Goal: Information Seeking & Learning: Learn about a topic

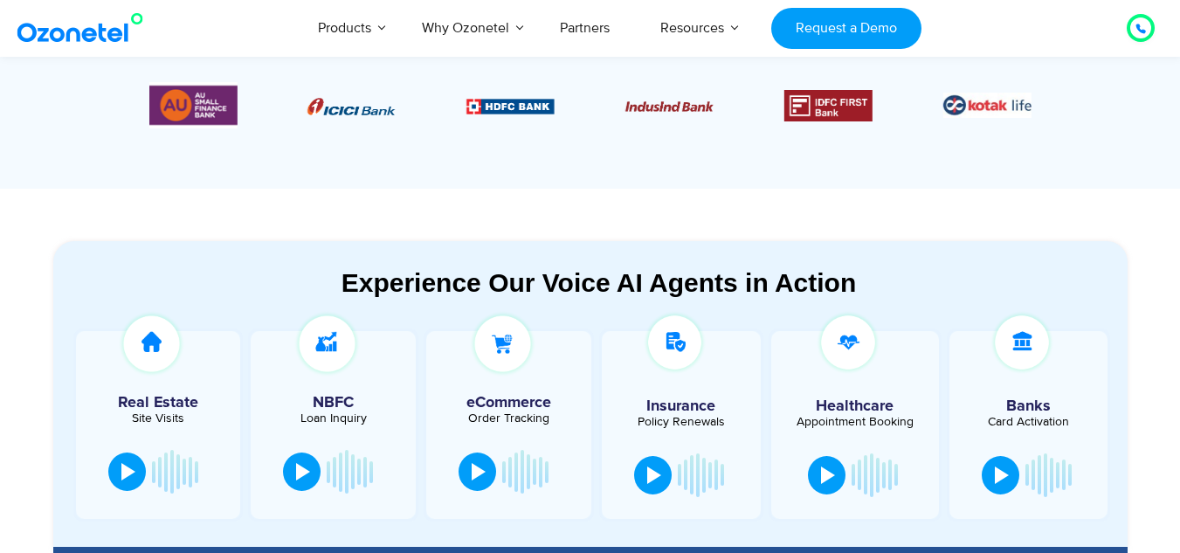
scroll to position [873, 0]
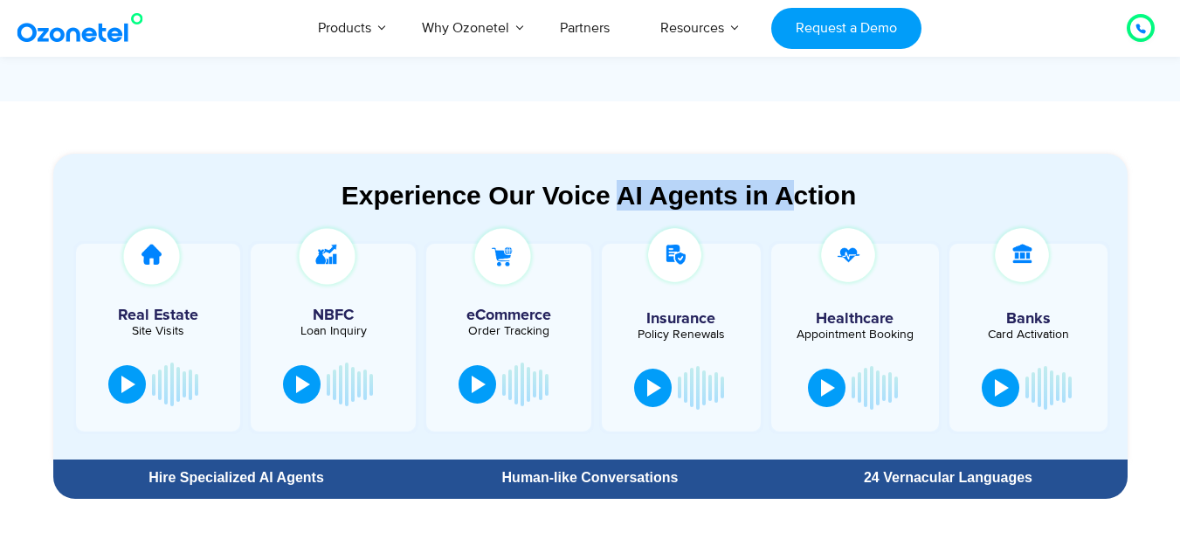
drag, startPoint x: 621, startPoint y: 196, endPoint x: 799, endPoint y: 188, distance: 178.3
click at [799, 188] on div "Experience Our Voice AI Agents in Action" at bounding box center [599, 195] width 1057 height 31
click at [631, 198] on div "Experience Our Voice AI Agents in Action" at bounding box center [599, 195] width 1057 height 31
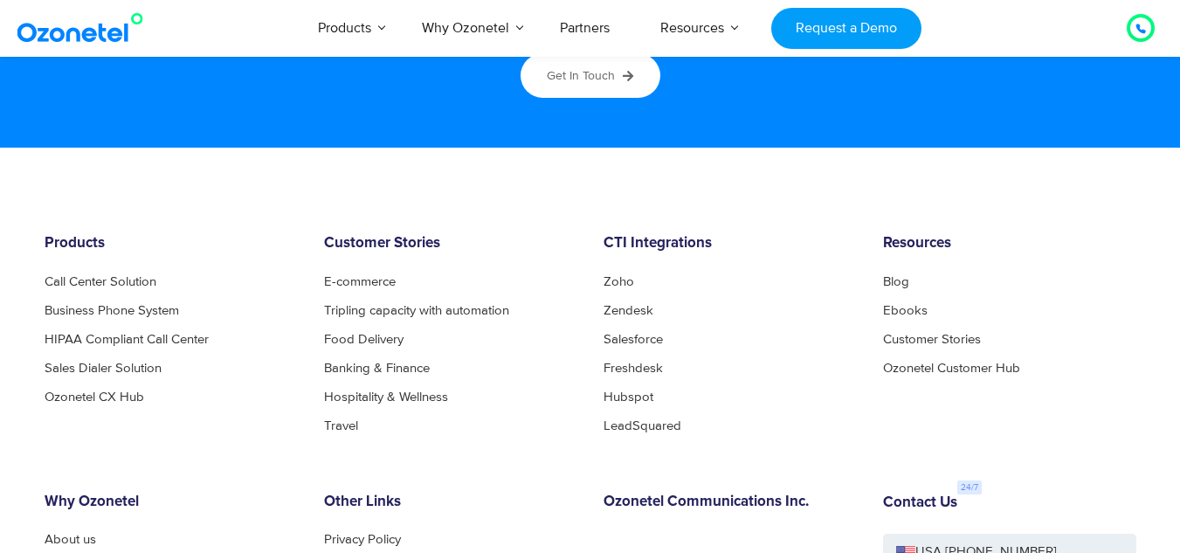
scroll to position [9518, 0]
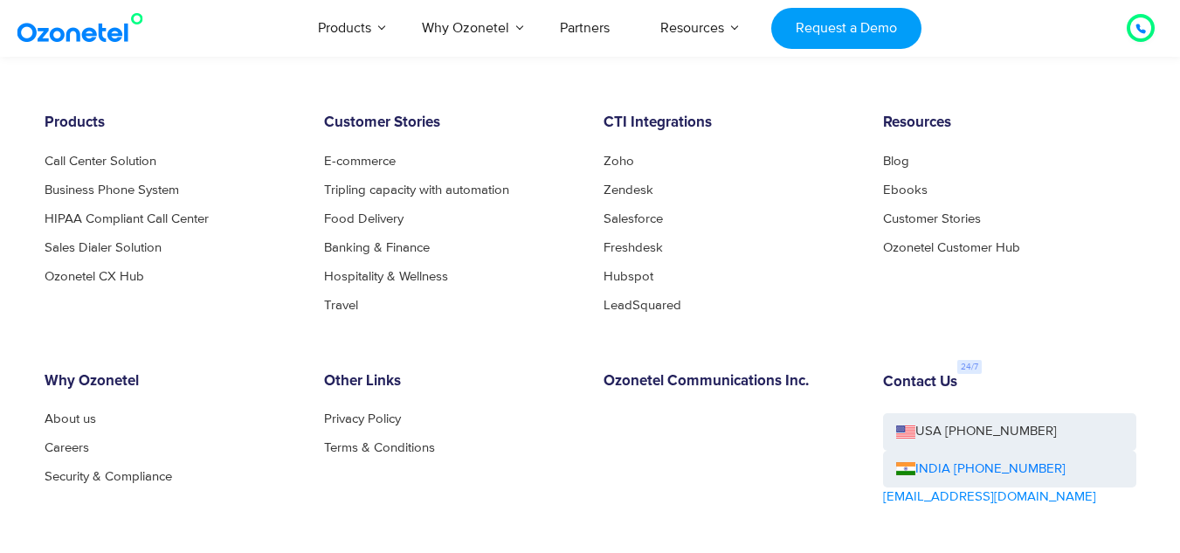
click at [751, 334] on div "Products Call Center Solution Business Phone System HIPAA Compliant Call Center…" at bounding box center [590, 389] width 1118 height 551
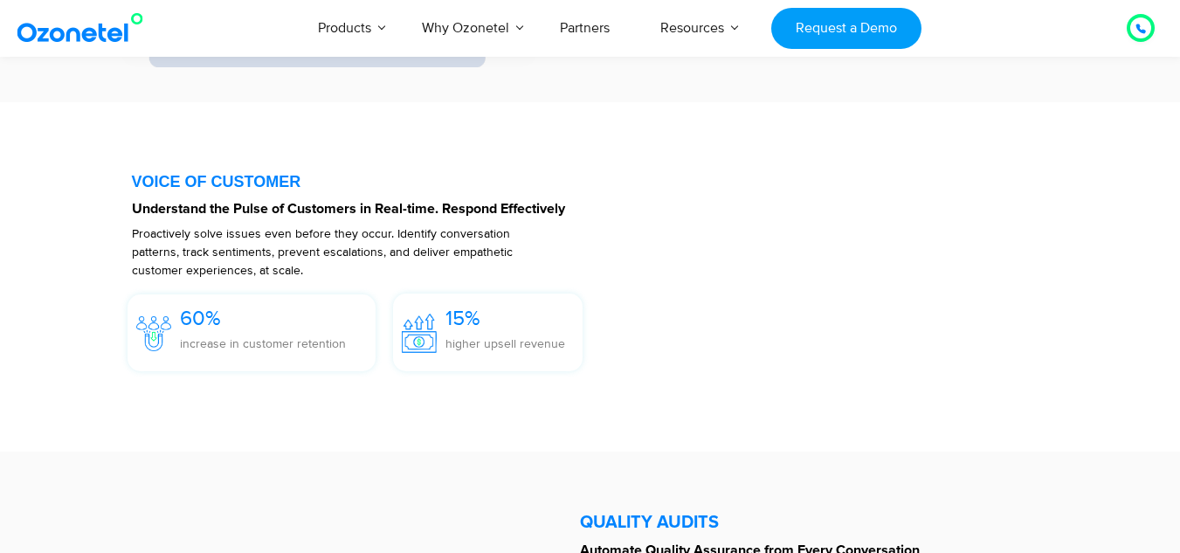
scroll to position [2532, 0]
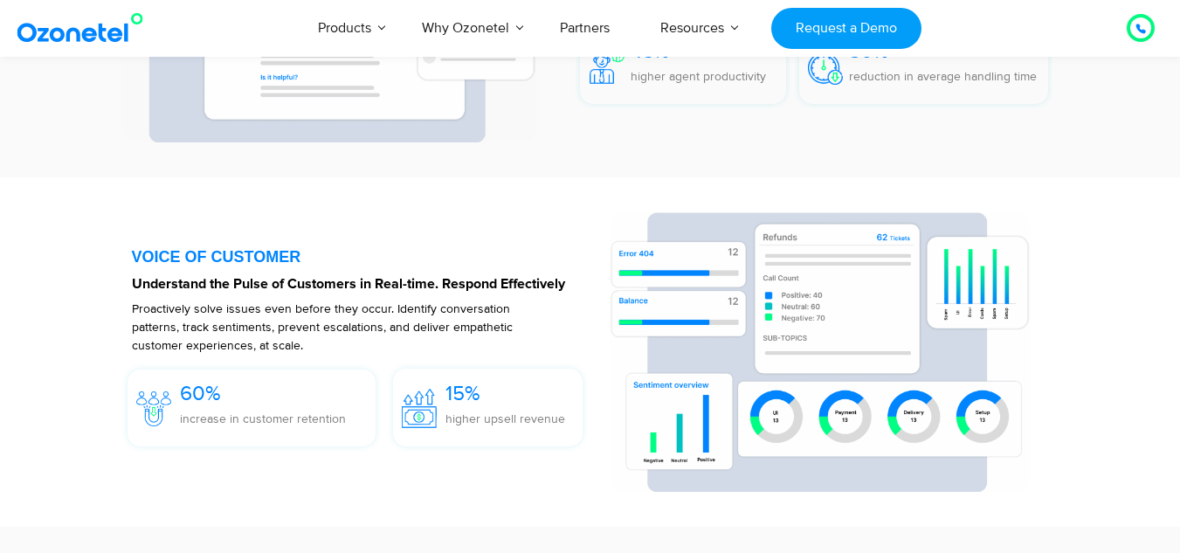
click at [343, 241] on div at bounding box center [362, 352] width 460 height 280
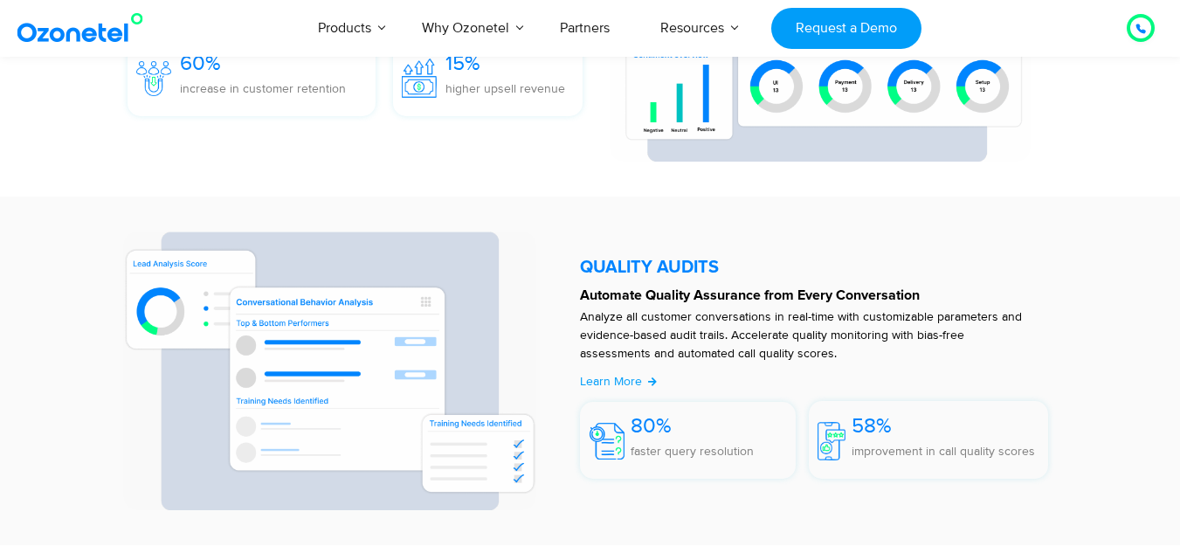
scroll to position [2881, 0]
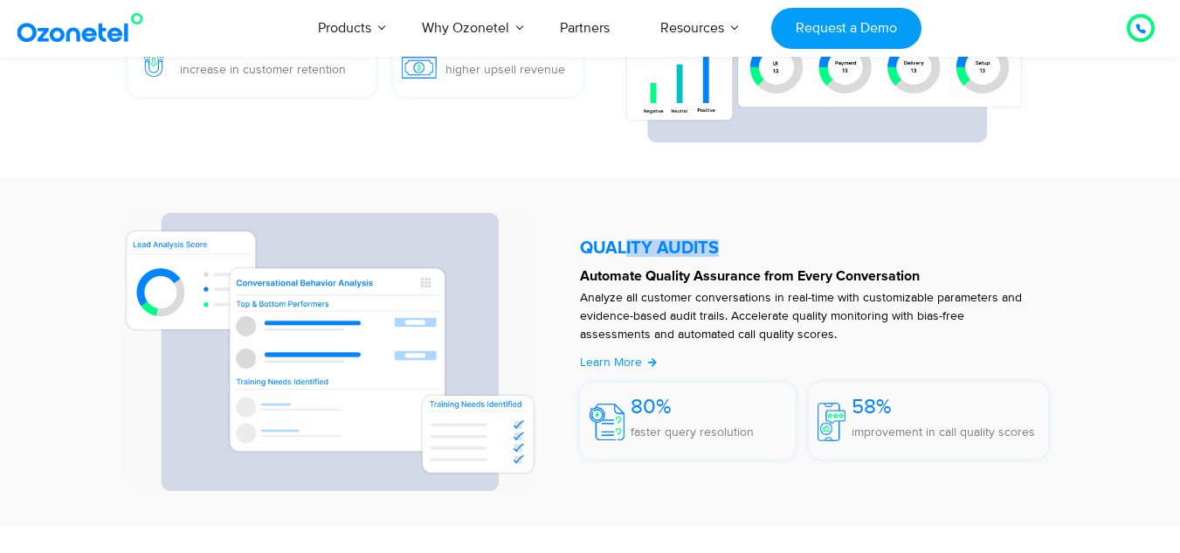
drag, startPoint x: 623, startPoint y: 235, endPoint x: 837, endPoint y: 253, distance: 214.7
click at [837, 253] on div "QUALITY AUDITS" at bounding box center [814, 246] width 469 height 22
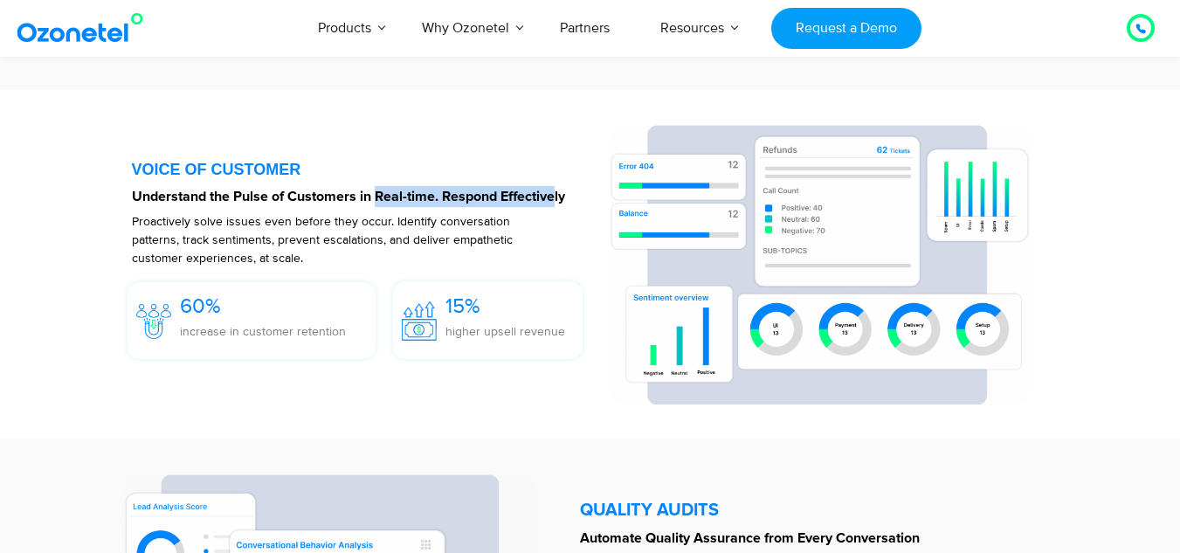
drag, startPoint x: 375, startPoint y: 201, endPoint x: 553, endPoint y: 197, distance: 177.3
click at [553, 197] on strong "Understand the Pulse of Customers in Real-time. Respond Effectively" at bounding box center [348, 196] width 433 height 14
drag, startPoint x: 205, startPoint y: 159, endPoint x: 309, endPoint y: 168, distance: 104.3
click at [308, 168] on div "VOICE OF CUSTOMER Understand the Pulse of Customers in Real-time. Respond Effec…" at bounding box center [362, 265] width 460 height 280
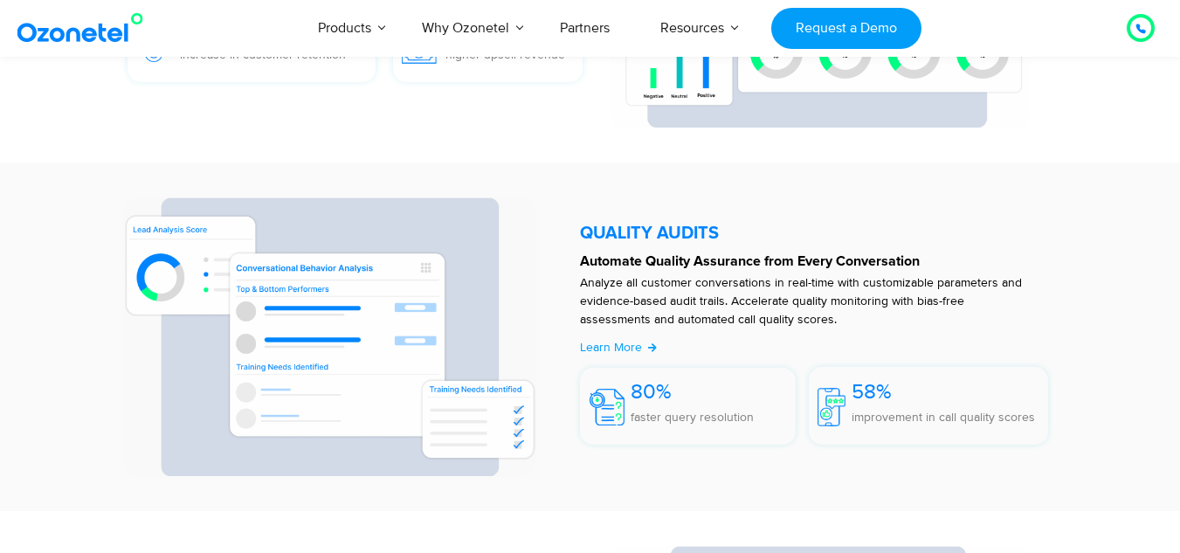
scroll to position [3056, 0]
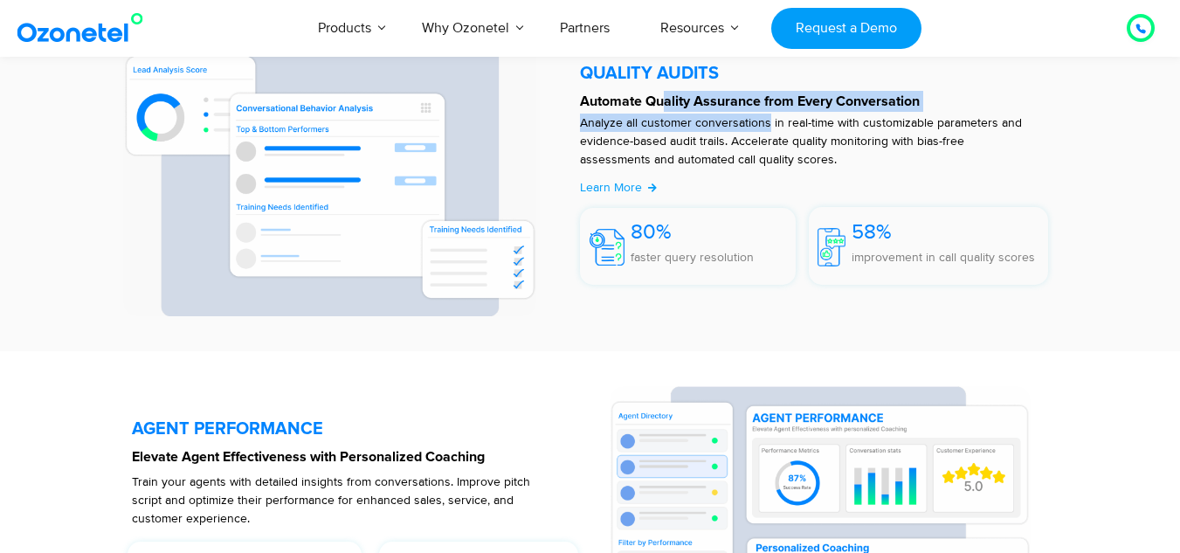
drag, startPoint x: 666, startPoint y: 96, endPoint x: 768, endPoint y: 118, distance: 103.6
click at [768, 118] on div "QUALITY AUDITS Automate Quality Assurance from Every Conversation Analyze all c…" at bounding box center [818, 177] width 495 height 279
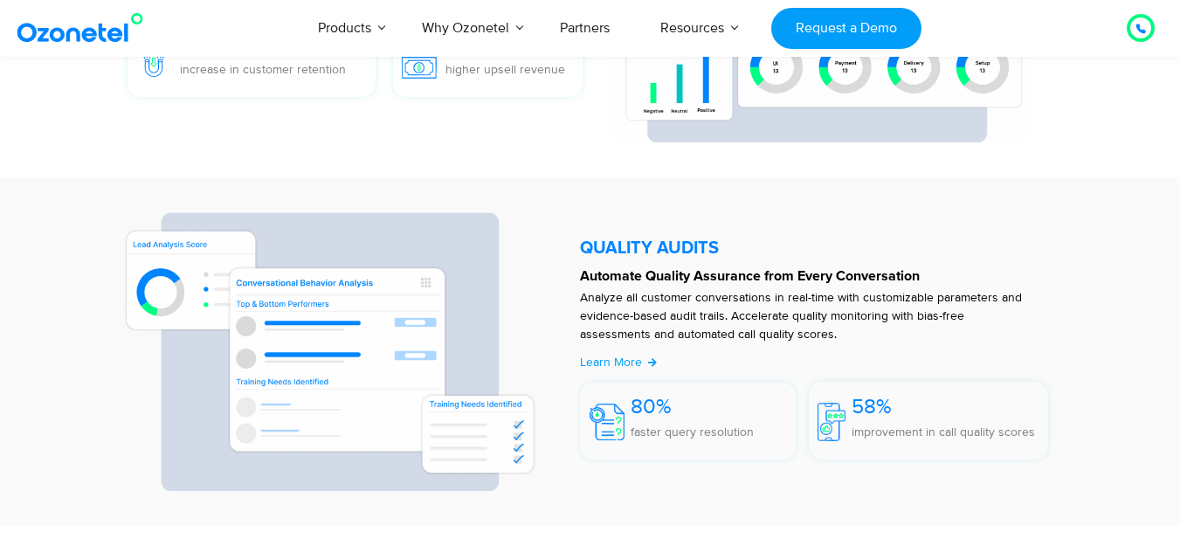
drag, startPoint x: 585, startPoint y: 237, endPoint x: 735, endPoint y: 258, distance: 151.6
click at [735, 258] on div "QUALITY AUDITS Automate Quality Assurance from Every Conversation Analyze all c…" at bounding box center [818, 351] width 495 height 279
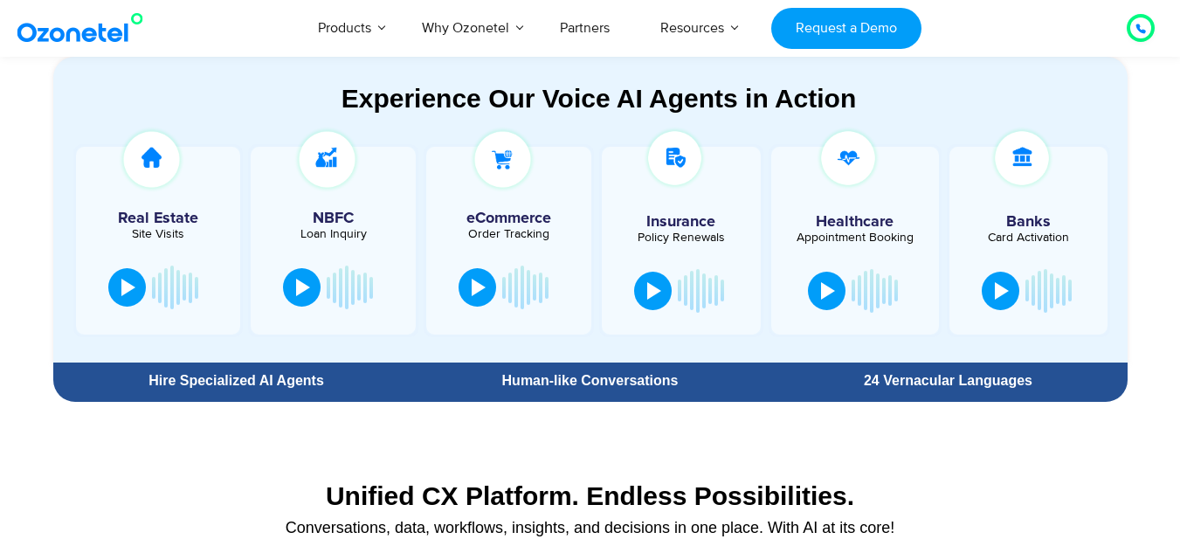
scroll to position [960, 0]
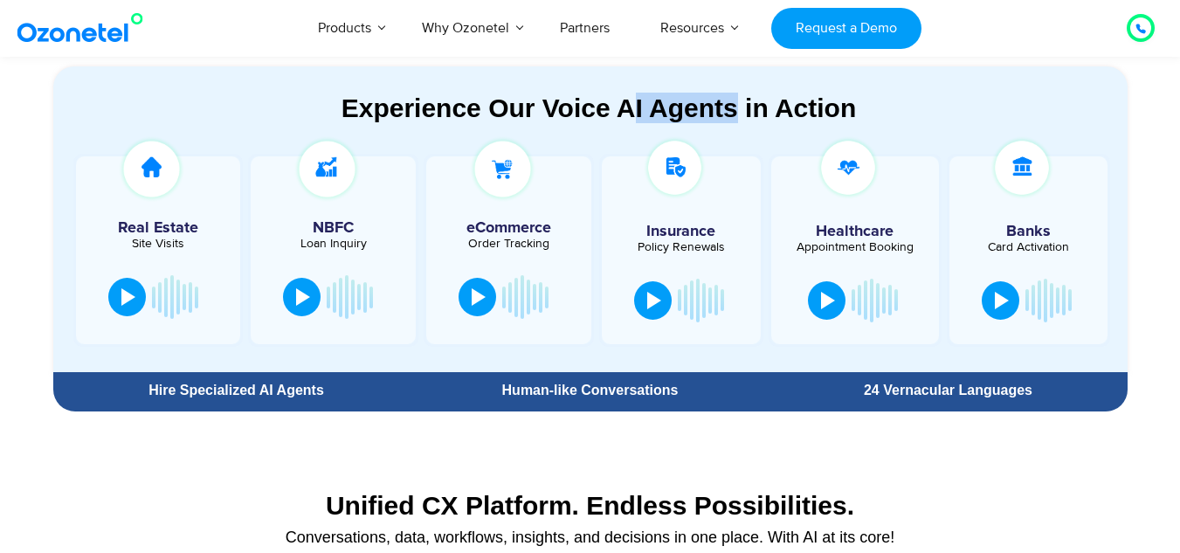
drag, startPoint x: 627, startPoint y: 107, endPoint x: 738, endPoint y: 120, distance: 111.6
click at [738, 120] on div "Experience Our Voice AI Agents in Action" at bounding box center [599, 108] width 1057 height 31
click at [746, 129] on div "Experience Our Voice AI Agents in Action Real Estate Site Visits NBFC Loan Inqu…" at bounding box center [599, 232] width 1057 height 279
drag, startPoint x: 740, startPoint y: 119, endPoint x: 671, endPoint y: 93, distance: 73.8
click at [671, 93] on div "Experience Our Voice AI Agents in Action" at bounding box center [599, 108] width 1057 height 31
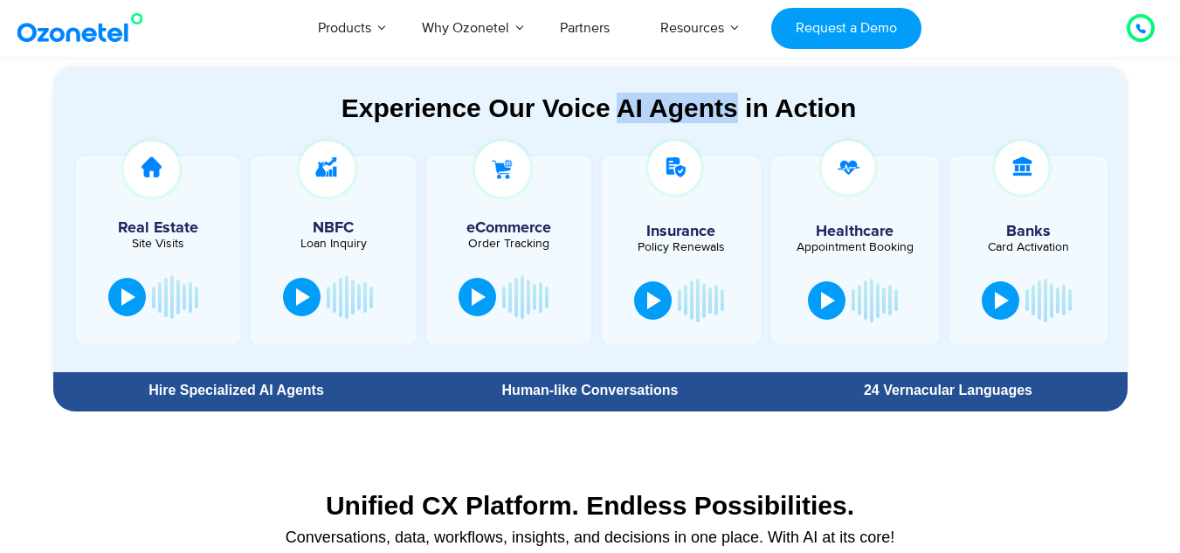
drag, startPoint x: 617, startPoint y: 115, endPoint x: 740, endPoint y: 109, distance: 123.3
click at [740, 109] on div "Experience Our Voice AI Agents in Action" at bounding box center [599, 108] width 1057 height 31
click at [734, 114] on div "Experience Our Voice AI Agents in Action" at bounding box center [599, 108] width 1057 height 31
drag, startPoint x: 629, startPoint y: 105, endPoint x: 747, endPoint y: 120, distance: 119.7
click at [747, 120] on div "Experience Our Voice AI Agents in Action" at bounding box center [599, 108] width 1057 height 31
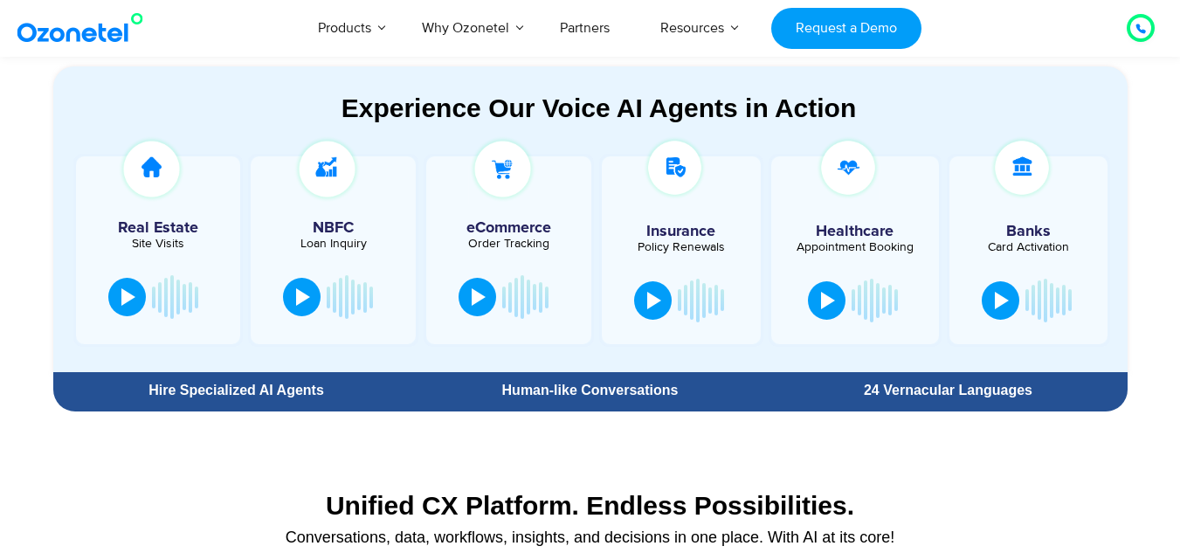
click at [248, 95] on div "Experience Our Voice AI Agents in Action" at bounding box center [599, 108] width 1057 height 31
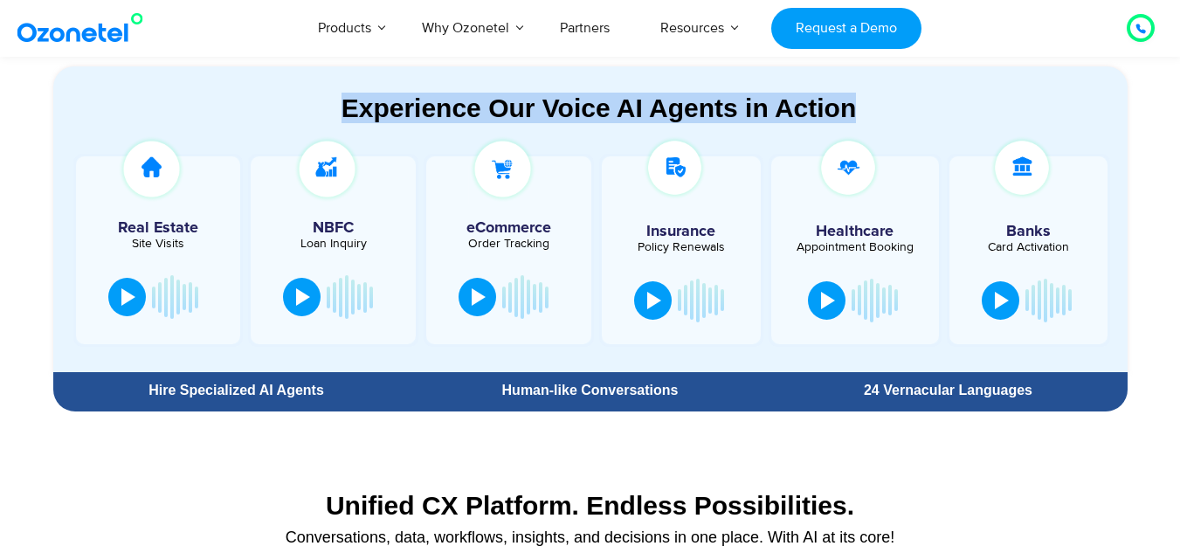
drag, startPoint x: 343, startPoint y: 102, endPoint x: 988, endPoint y: 112, distance: 645.3
click at [988, 112] on div "Experience Our Voice AI Agents in Action" at bounding box center [599, 108] width 1057 height 31
click at [976, 112] on div "Experience Our Voice AI Agents in Action" at bounding box center [599, 108] width 1057 height 31
drag, startPoint x: 869, startPoint y: 108, endPoint x: 279, endPoint y: 108, distance: 590.3
click at [268, 103] on div "Experience Our Voice AI Agents in Action" at bounding box center [599, 108] width 1057 height 31
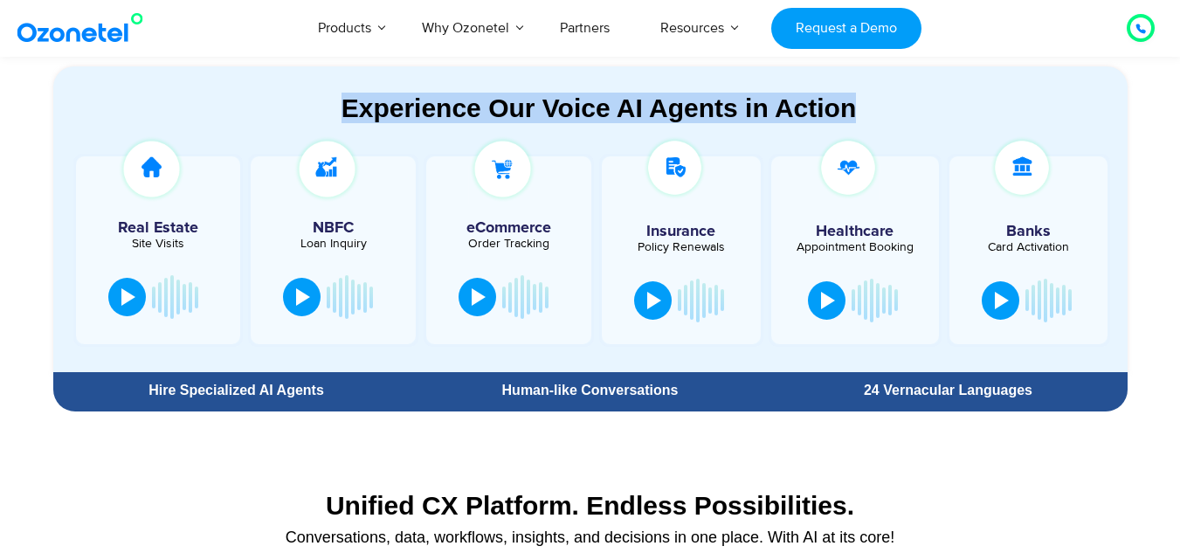
click at [293, 114] on div "Experience Our Voice AI Agents in Action" at bounding box center [599, 108] width 1057 height 31
drag, startPoint x: 341, startPoint y: 106, endPoint x: 930, endPoint y: 118, distance: 588.6
click at [930, 118] on div "Experience Our Voice AI Agents in Action" at bounding box center [599, 108] width 1057 height 31
click at [911, 118] on div "Experience Our Voice AI Agents in Action" at bounding box center [599, 108] width 1057 height 31
click at [867, 114] on div "Experience Our Voice AI Agents in Action" at bounding box center [599, 108] width 1057 height 31
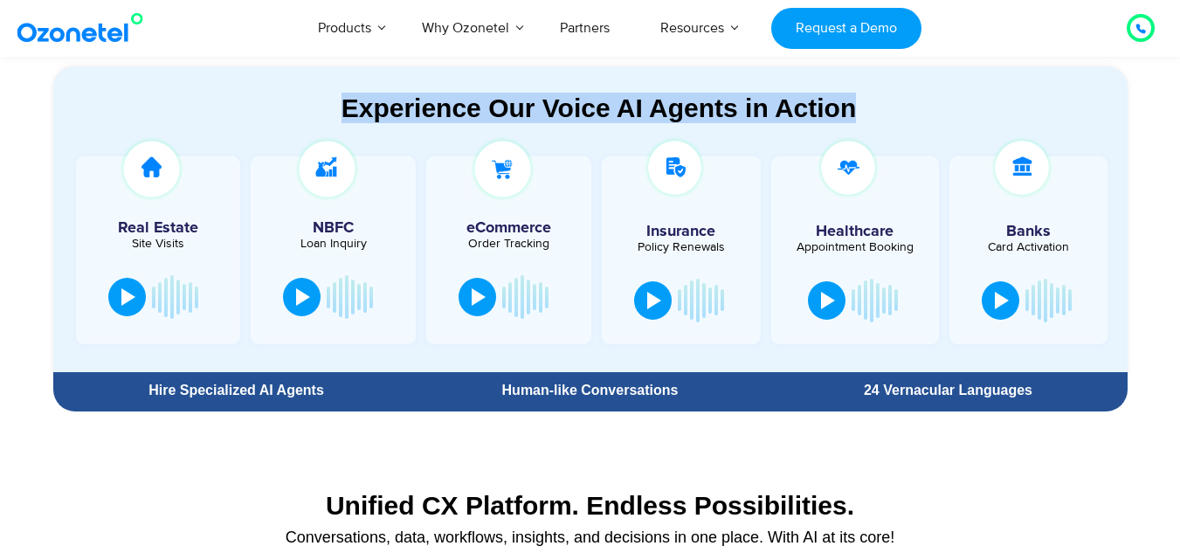
drag, startPoint x: 856, startPoint y: 111, endPoint x: 334, endPoint y: 102, distance: 522.2
click at [334, 102] on div "Experience Our Voice AI Agents in Action" at bounding box center [599, 108] width 1057 height 31
click at [339, 107] on div "Experience Our Voice AI Agents in Action" at bounding box center [599, 108] width 1057 height 31
click at [896, 117] on div "Experience Our Voice AI Agents in Action" at bounding box center [599, 108] width 1057 height 31
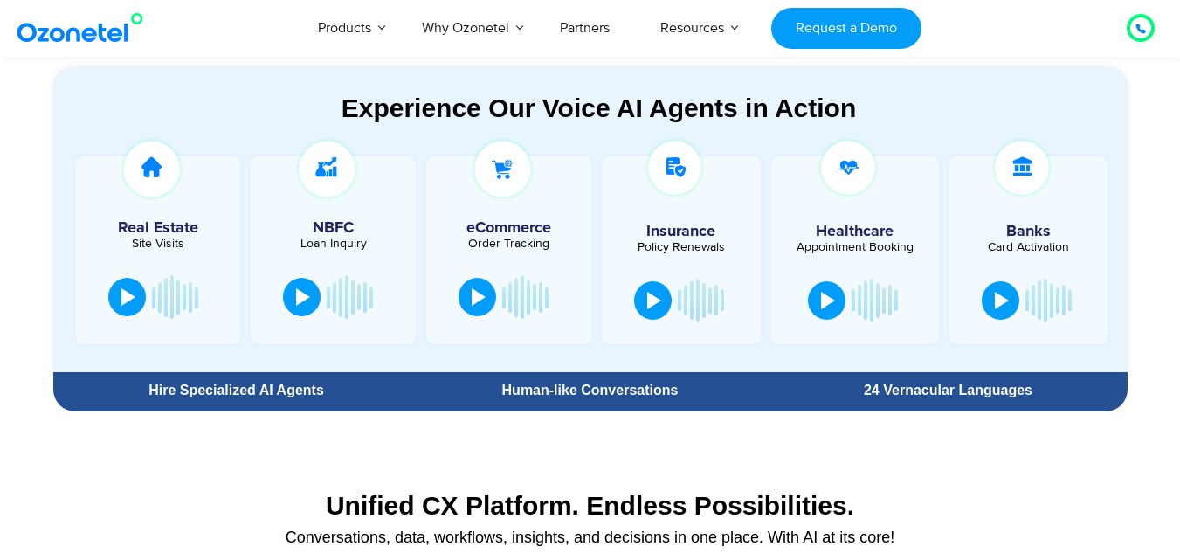
click at [892, 111] on div "Experience Our Voice AI Agents in Action" at bounding box center [599, 108] width 1057 height 31
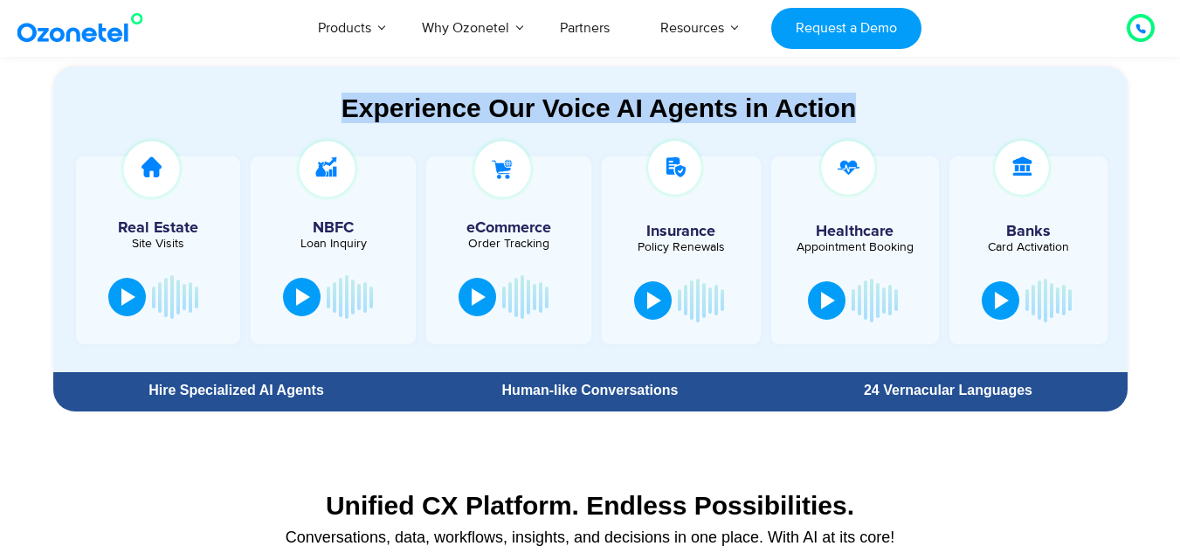
drag, startPoint x: 864, startPoint y: 114, endPoint x: 321, endPoint y: 82, distance: 543.1
click at [321, 82] on section "Experience Our Voice AI Agents in Action Real Estate Site Visits NBFC Loan Inqu…" at bounding box center [590, 219] width 1074 height 306
click at [320, 86] on section "Experience Our Voice AI Agents in Action Real Estate Site Visits NBFC Loan Inqu…" at bounding box center [590, 219] width 1074 height 306
drag, startPoint x: 332, startPoint y: 108, endPoint x: 849, endPoint y: 124, distance: 517.2
click at [849, 124] on div "Experience Our Voice AI Agents in Action Real Estate Site Visits NBFC Loan Inqu…" at bounding box center [599, 232] width 1057 height 279
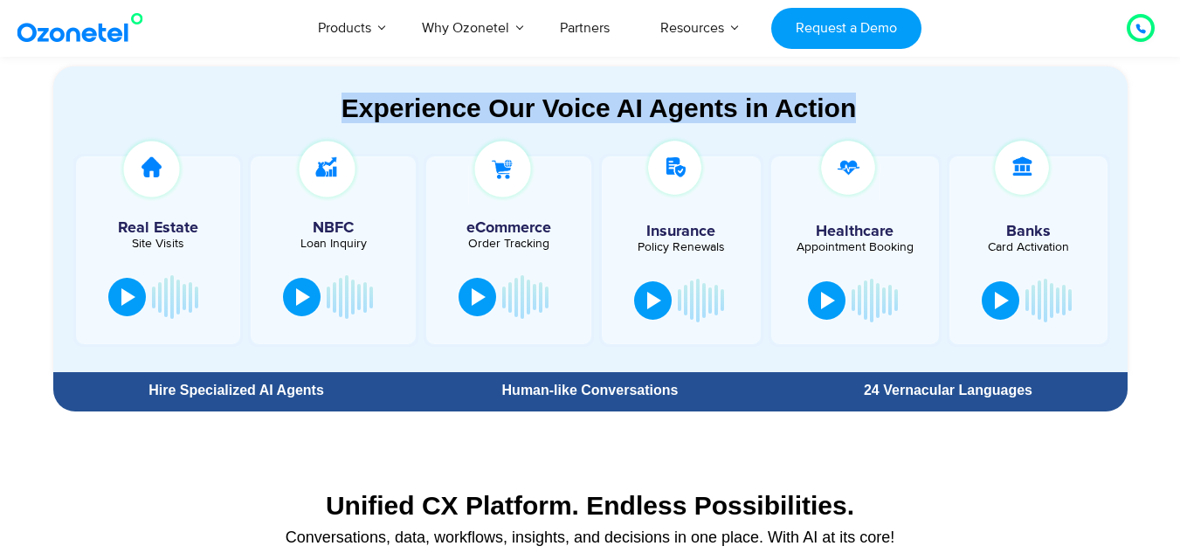
click at [867, 114] on div "Experience Our Voice AI Agents in Action" at bounding box center [599, 108] width 1057 height 31
click at [868, 111] on div "Experience Our Voice AI Agents in Action" at bounding box center [599, 108] width 1057 height 31
click at [534, 107] on div "Experience Our Voice AI Agents in Action" at bounding box center [599, 108] width 1057 height 31
drag, startPoint x: 547, startPoint y: 102, endPoint x: 919, endPoint y: 113, distance: 373.0
click at [919, 113] on div "Experience Our Voice AI Agents in Action" at bounding box center [599, 108] width 1057 height 31
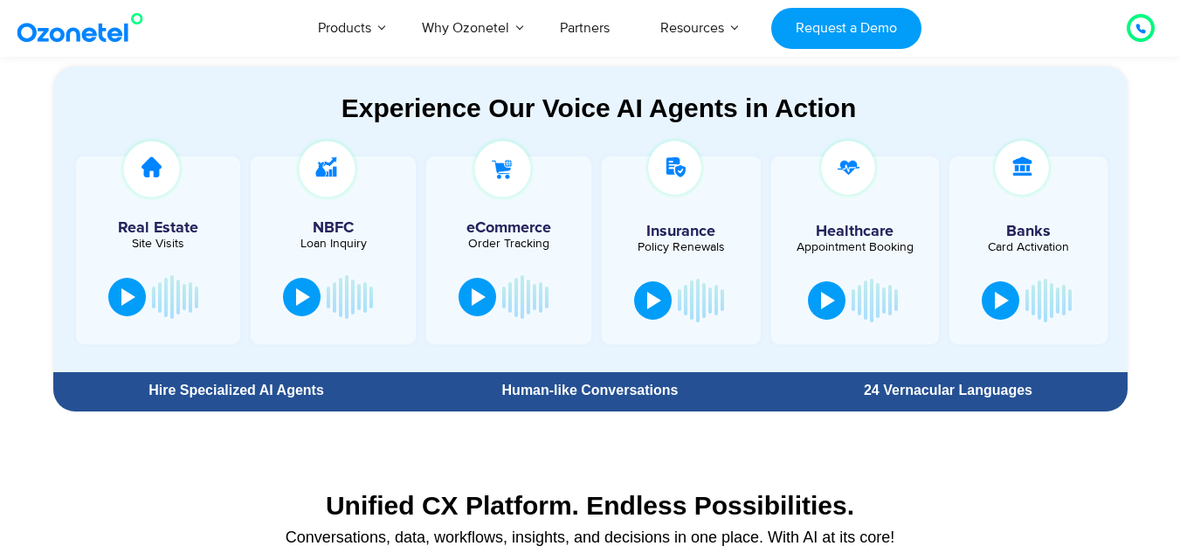
click at [910, 478] on section "Unified CX Platform. Endless Possibilities. Conversations, data, workflows, ins…" at bounding box center [590, 513] width 1074 height 116
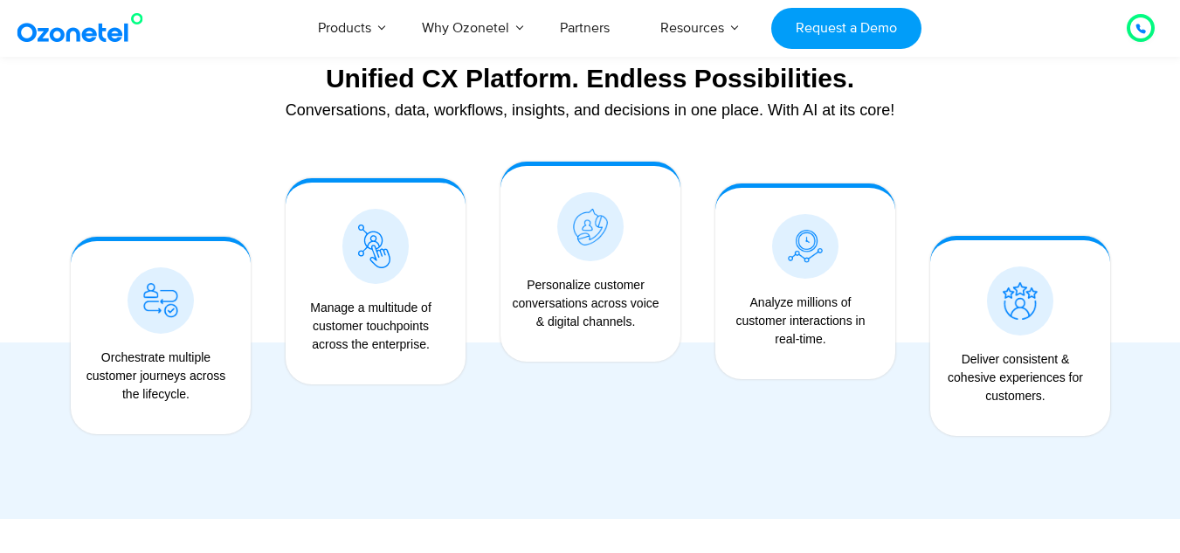
scroll to position [1397, 0]
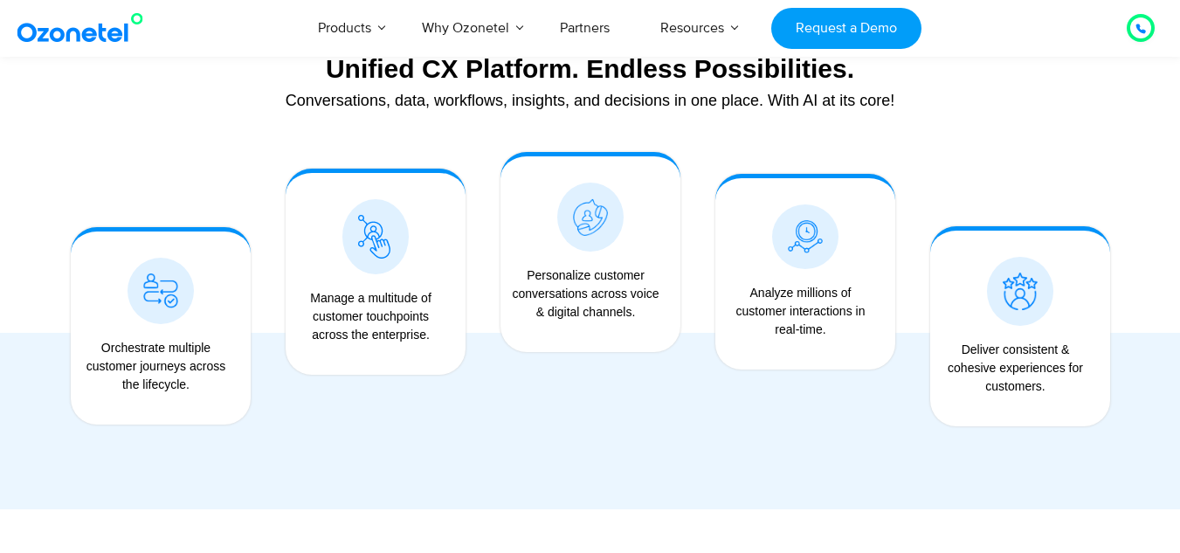
click at [1126, 162] on div "Unified CX Platform. Endless Possibilities. Conversations, data, workflows, ins…" at bounding box center [590, 259] width 1091 height 499
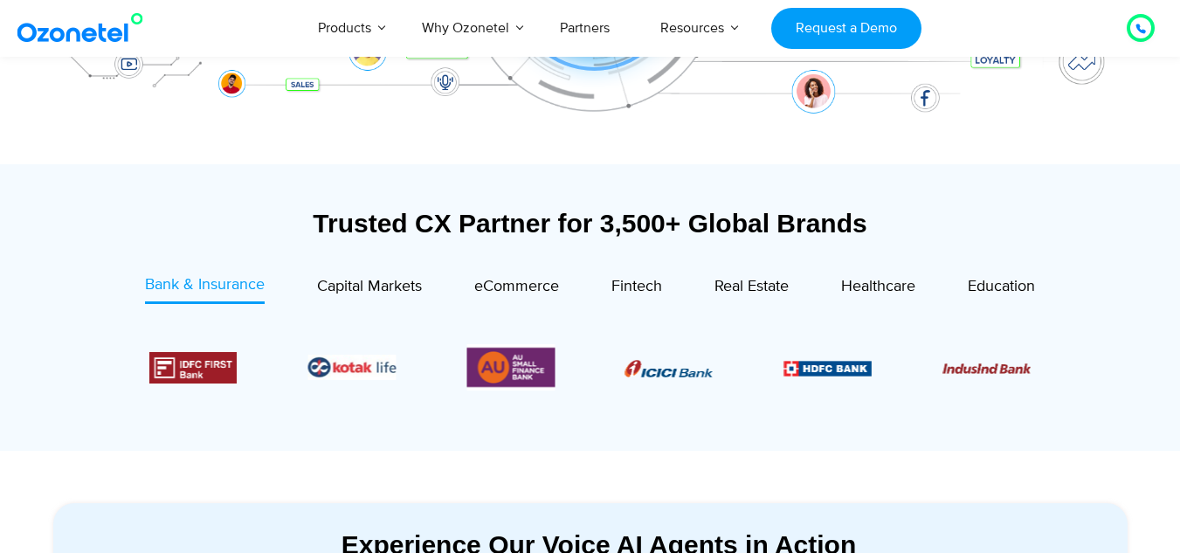
scroll to position [786, 0]
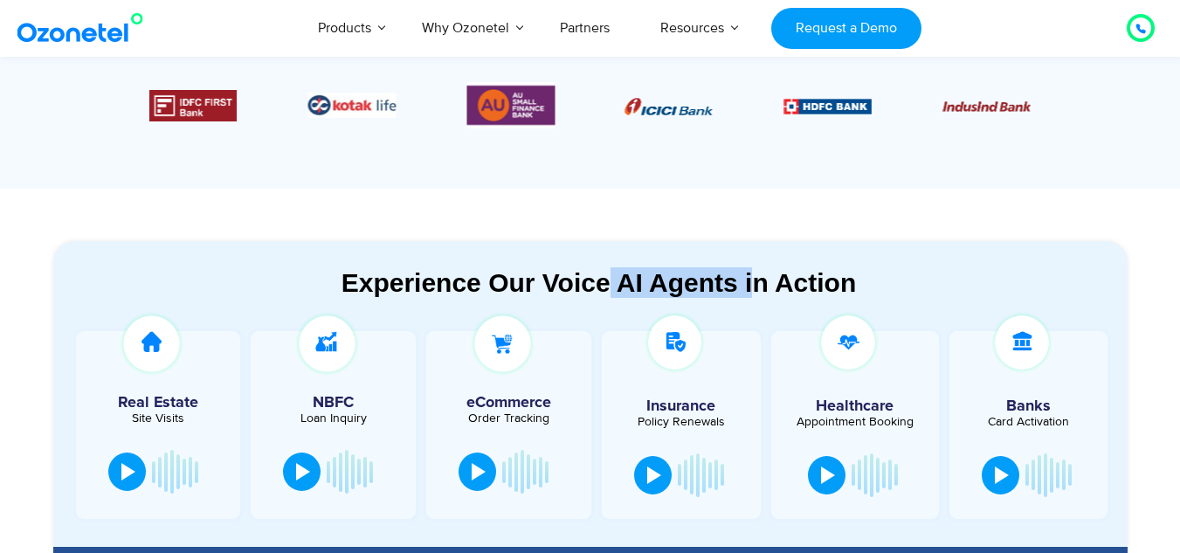
drag, startPoint x: 609, startPoint y: 282, endPoint x: 750, endPoint y: 286, distance: 141.5
click at [750, 286] on div "Experience Our Voice AI Agents in Action" at bounding box center [599, 282] width 1057 height 31
click at [754, 291] on div "Experience Our Voice AI Agents in Action" at bounding box center [599, 282] width 1057 height 31
click at [933, 286] on div "Experience Our Voice AI Agents in Action" at bounding box center [599, 282] width 1057 height 31
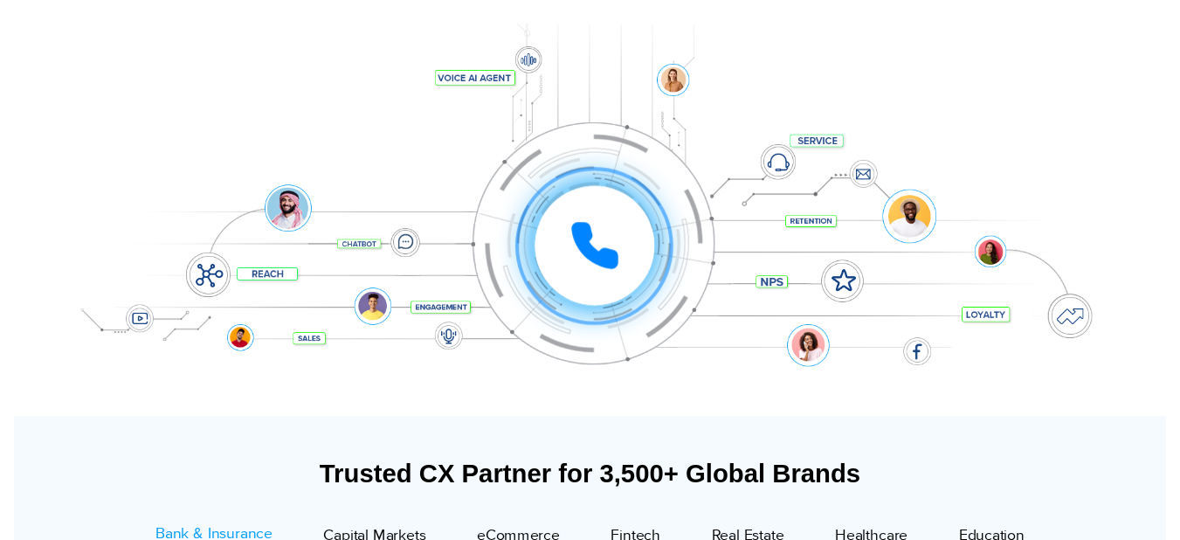
scroll to position [0, 0]
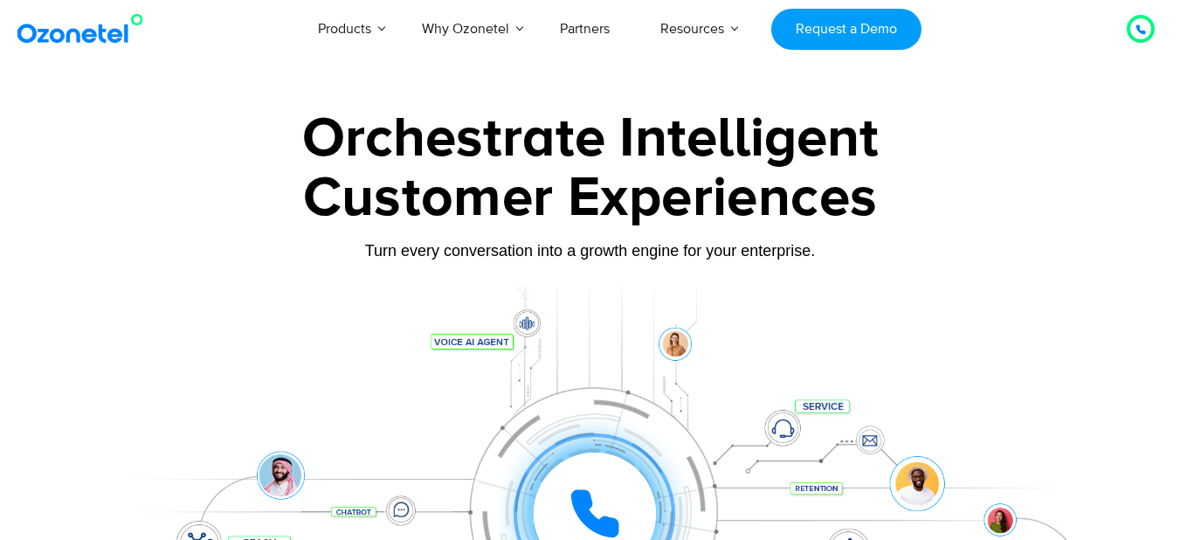
click at [1023, 250] on div "Turn every conversation into a growth engine for your enterprise." at bounding box center [590, 250] width 1091 height 19
click at [929, 282] on div "Orchestrate Intelligent Customer Experiences Turn every conversation into a gro…" at bounding box center [590, 399] width 1091 height 577
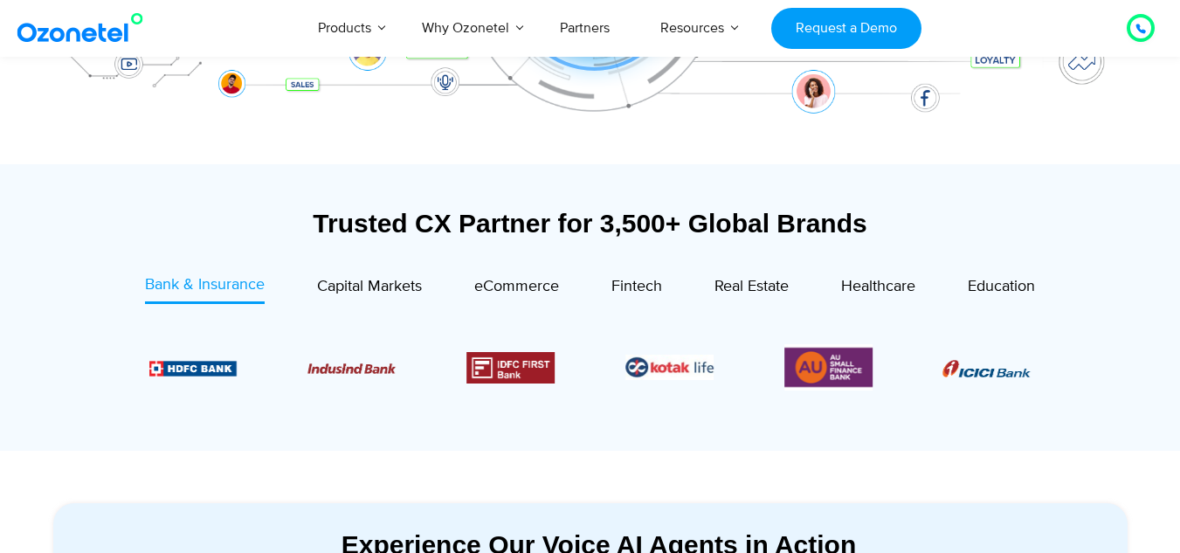
scroll to position [699, 0]
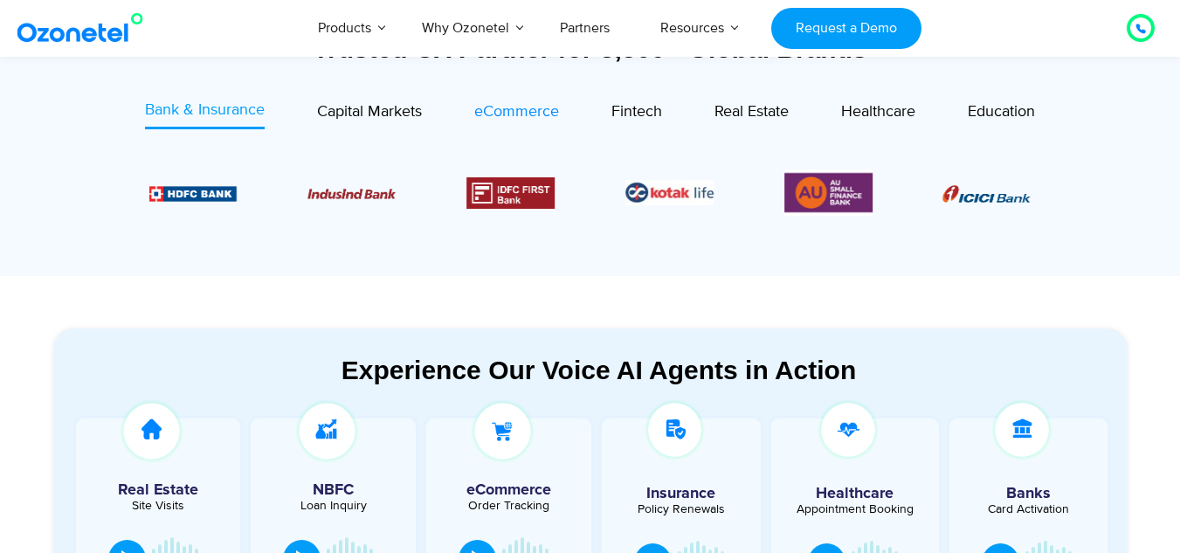
click at [517, 114] on span "eCommerce" at bounding box center [516, 111] width 85 height 19
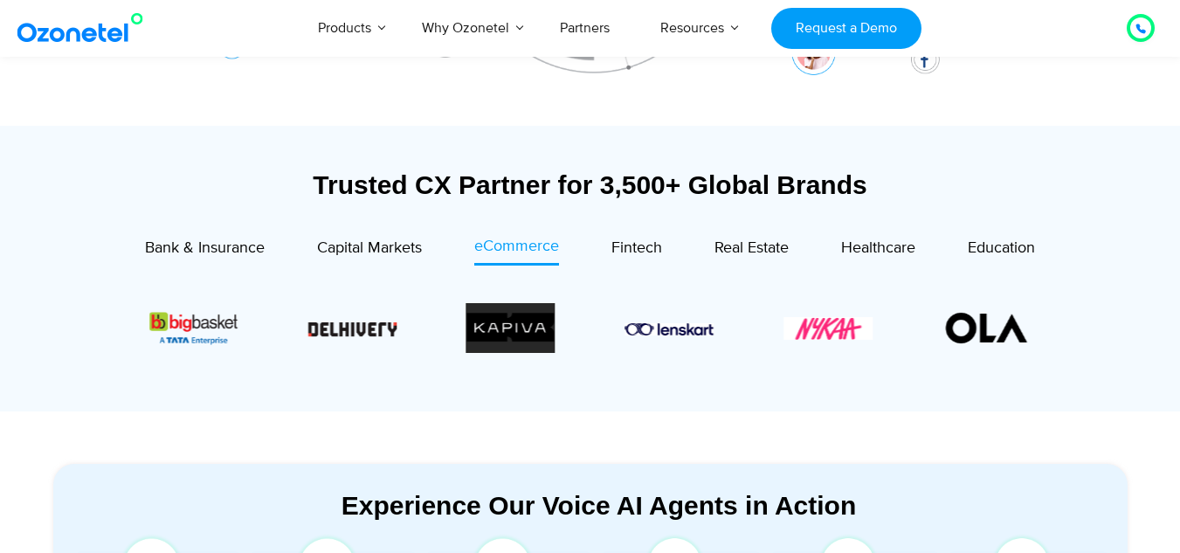
scroll to position [611, 0]
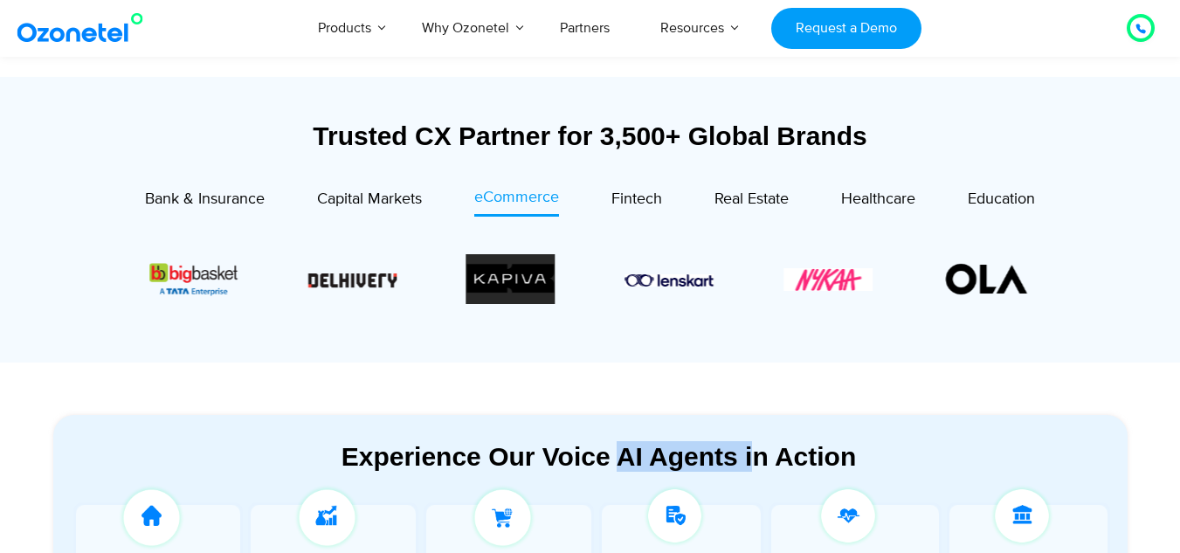
drag, startPoint x: 624, startPoint y: 452, endPoint x: 757, endPoint y: 458, distance: 132.8
click at [757, 458] on div "Experience Our Voice AI Agents in Action" at bounding box center [599, 456] width 1057 height 31
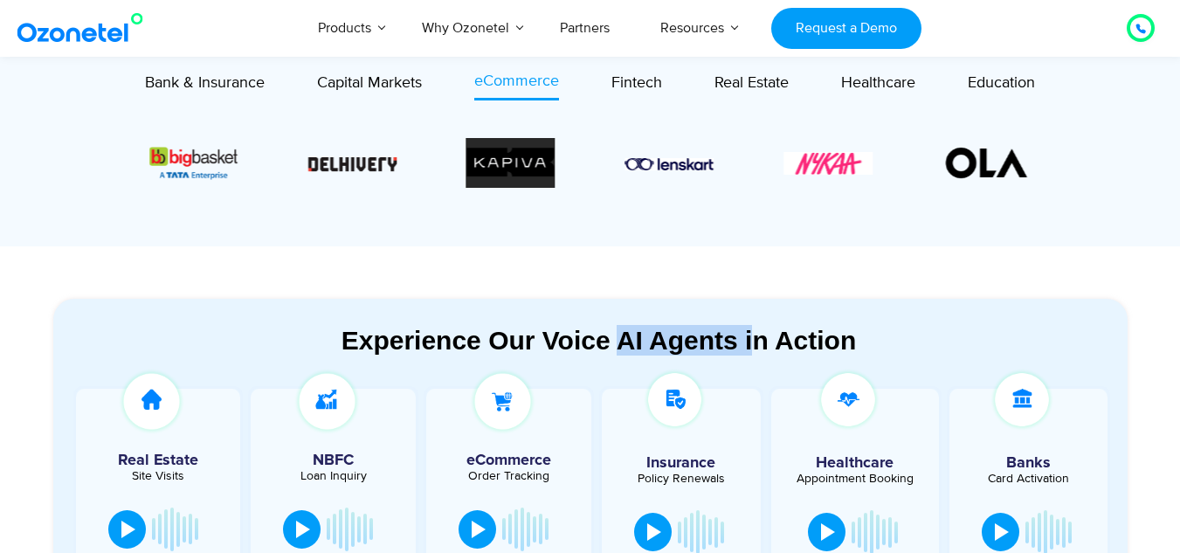
scroll to position [786, 0]
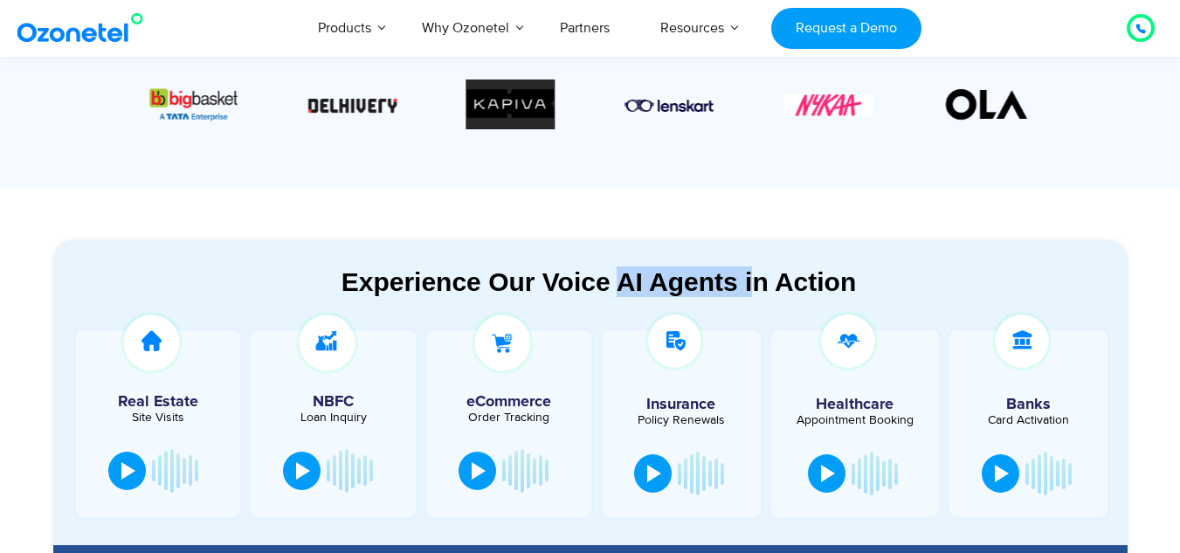
click at [735, 285] on div "Experience Our Voice AI Agents in Action" at bounding box center [599, 281] width 1057 height 31
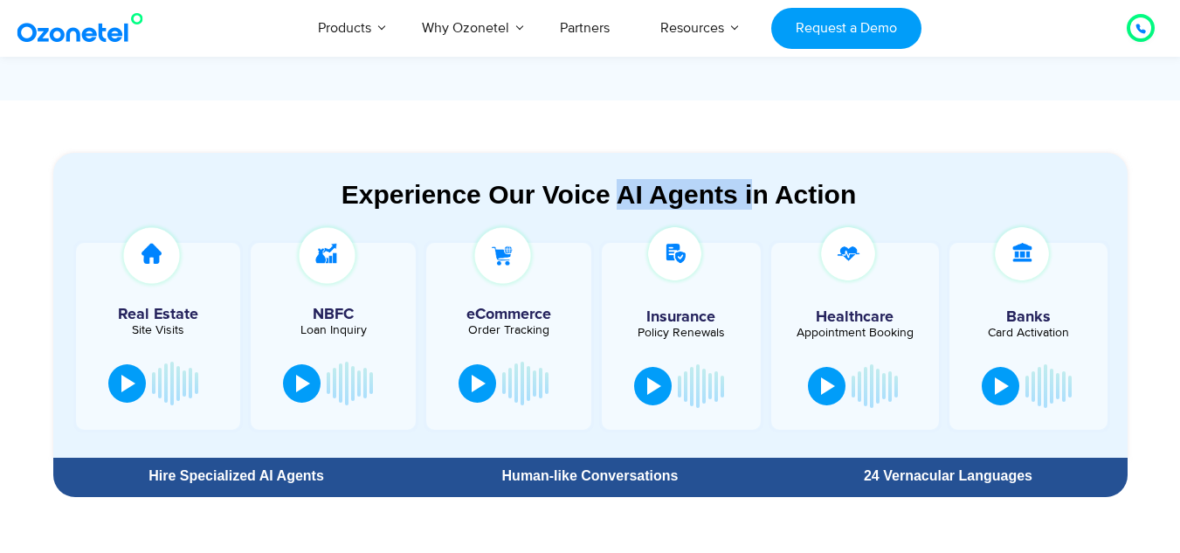
drag, startPoint x: 623, startPoint y: 189, endPoint x: 753, endPoint y: 186, distance: 129.3
click at [753, 186] on div "Experience Our Voice AI Agents in Action" at bounding box center [599, 194] width 1057 height 31
click at [734, 216] on div "Experience Our Voice AI Agents in Action Real Estate Site Visits NBFC Loan Inqu…" at bounding box center [599, 318] width 1057 height 279
click at [732, 202] on div "Experience Our Voice AI Agents in Action" at bounding box center [599, 194] width 1057 height 31
click at [736, 204] on div "Experience Our Voice AI Agents in Action" at bounding box center [599, 194] width 1057 height 31
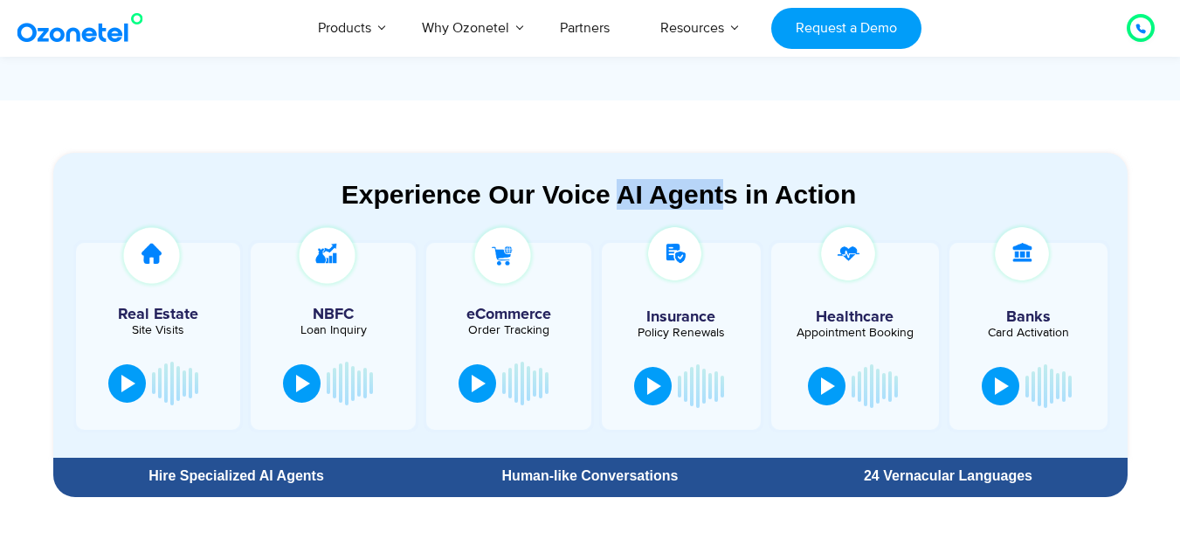
drag, startPoint x: 640, startPoint y: 179, endPoint x: 619, endPoint y: 179, distance: 21.0
click at [615, 176] on section "Experience Our Voice AI Agents in Action Real Estate Site Visits NBFC Loan Inqu…" at bounding box center [590, 306] width 1074 height 306
click at [643, 190] on div "Experience Our Voice AI Agents in Action" at bounding box center [599, 194] width 1057 height 31
drag, startPoint x: 618, startPoint y: 188, endPoint x: 743, endPoint y: 204, distance: 126.0
click at [711, 200] on div "Experience Our Voice AI Agents in Action" at bounding box center [599, 194] width 1057 height 31
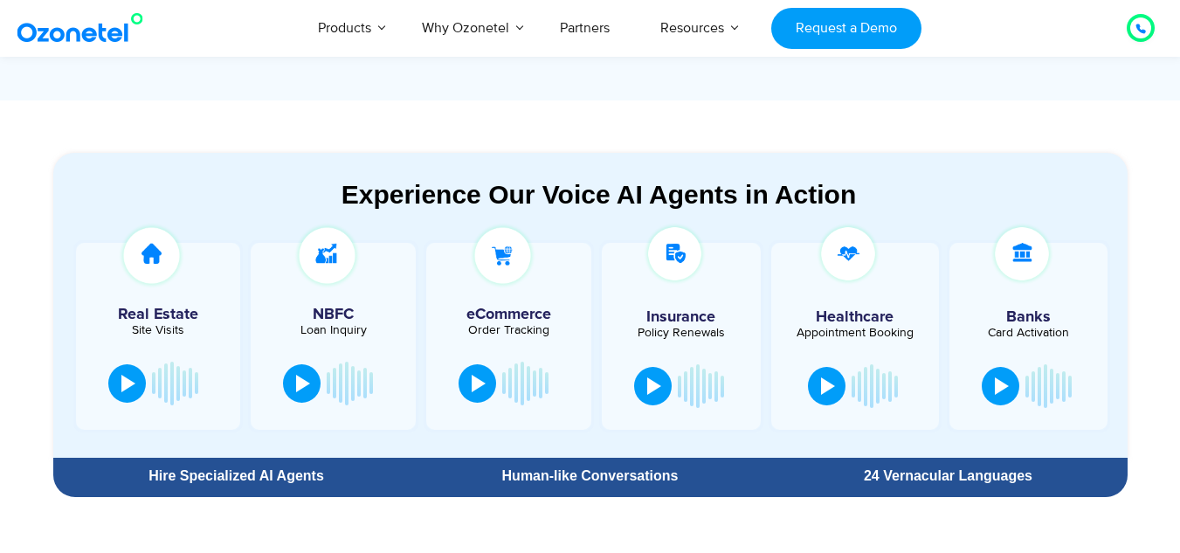
click at [743, 204] on div "Experience Our Voice AI Agents in Action" at bounding box center [599, 194] width 1057 height 31
drag, startPoint x: 738, startPoint y: 203, endPoint x: 607, endPoint y: 165, distance: 136.5
click at [605, 164] on section "Experience Our Voice AI Agents in Action Real Estate Site Visits NBFC Loan Inqu…" at bounding box center [590, 306] width 1074 height 306
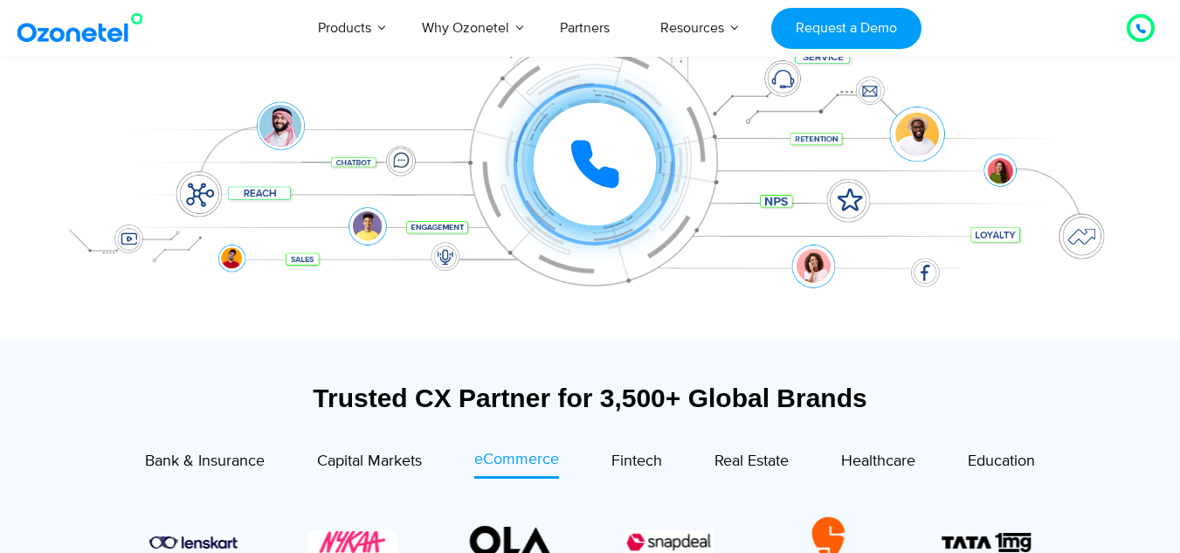
scroll to position [786, 0]
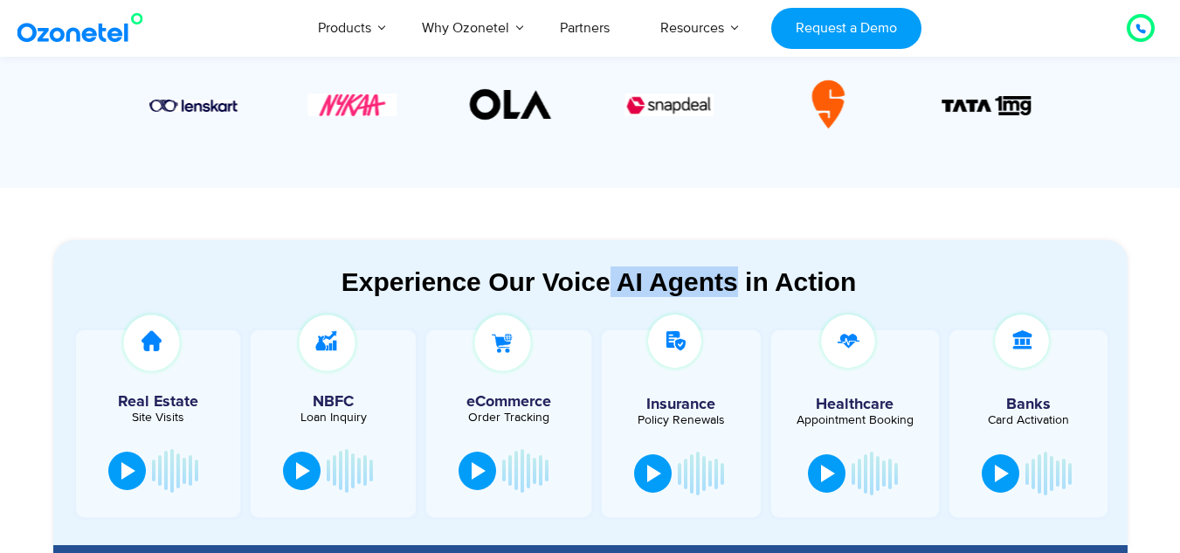
click at [620, 282] on div "Experience Our Voice AI Agents in Action" at bounding box center [599, 281] width 1057 height 31
drag, startPoint x: 621, startPoint y: 282, endPoint x: 733, endPoint y: 296, distance: 113.5
click at [715, 294] on div "Experience Our Voice AI Agents in Action" at bounding box center [599, 281] width 1057 height 31
click at [735, 296] on div "Experience Our Voice AI Agents in Action" at bounding box center [599, 281] width 1057 height 31
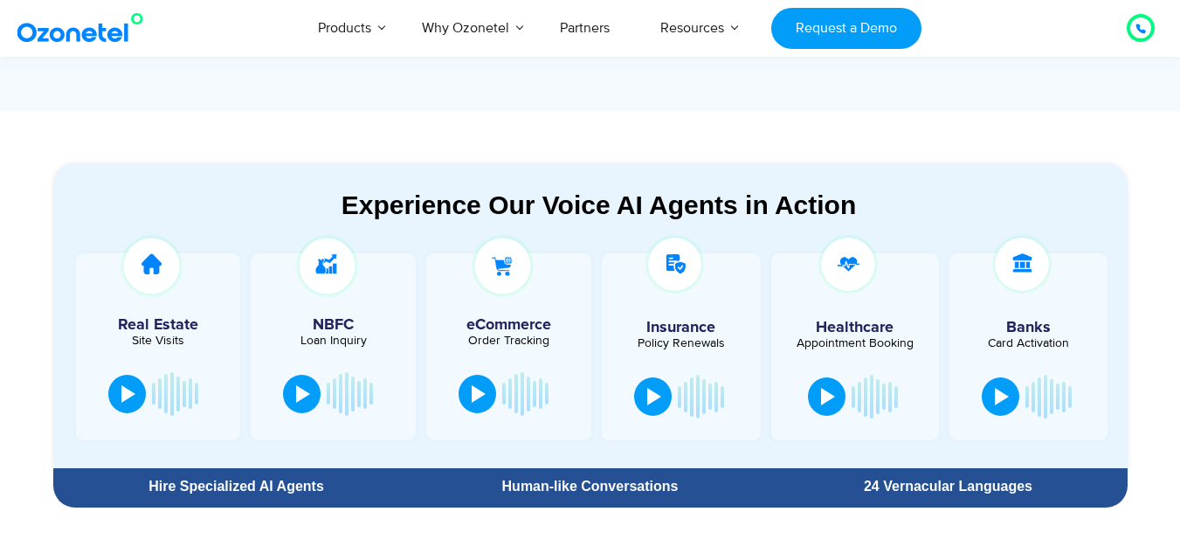
scroll to position [873, 0]
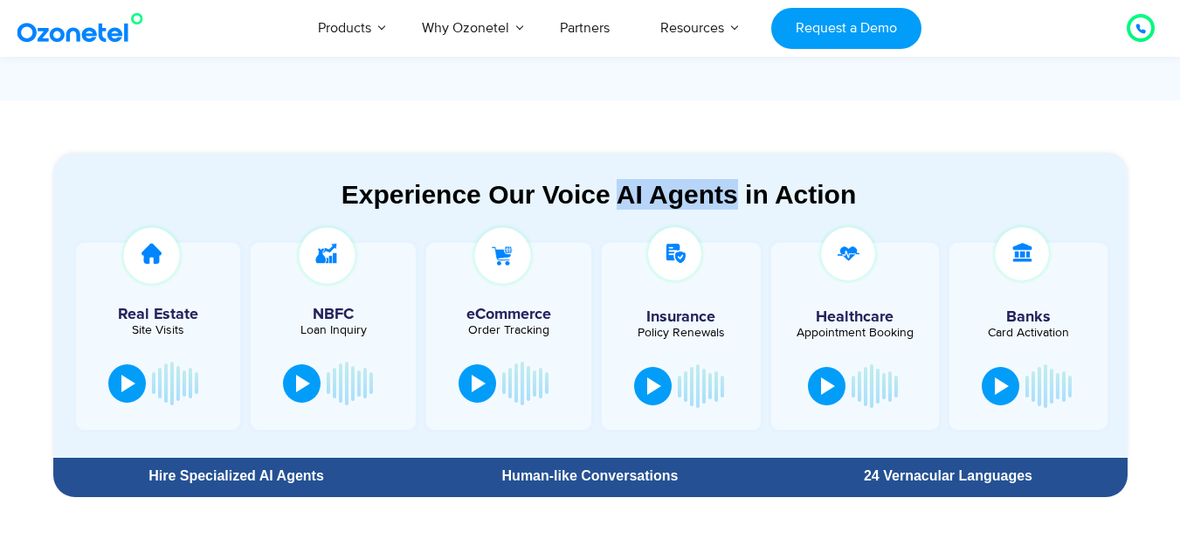
drag, startPoint x: 617, startPoint y: 189, endPoint x: 733, endPoint y: 199, distance: 115.7
click at [733, 199] on div "Experience Our Voice AI Agents in Action" at bounding box center [599, 194] width 1057 height 31
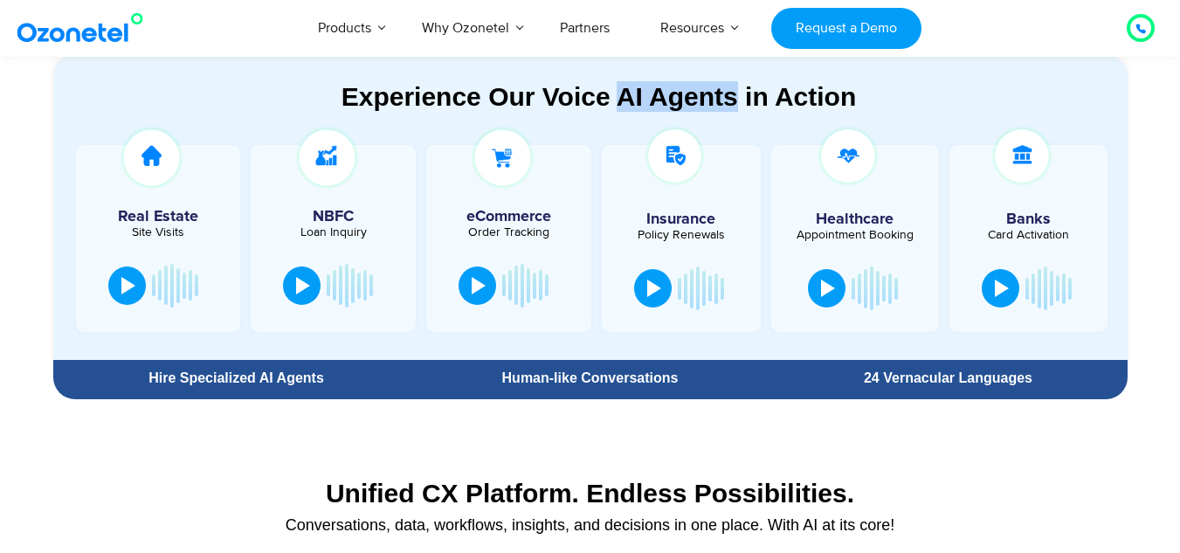
scroll to position [960, 0]
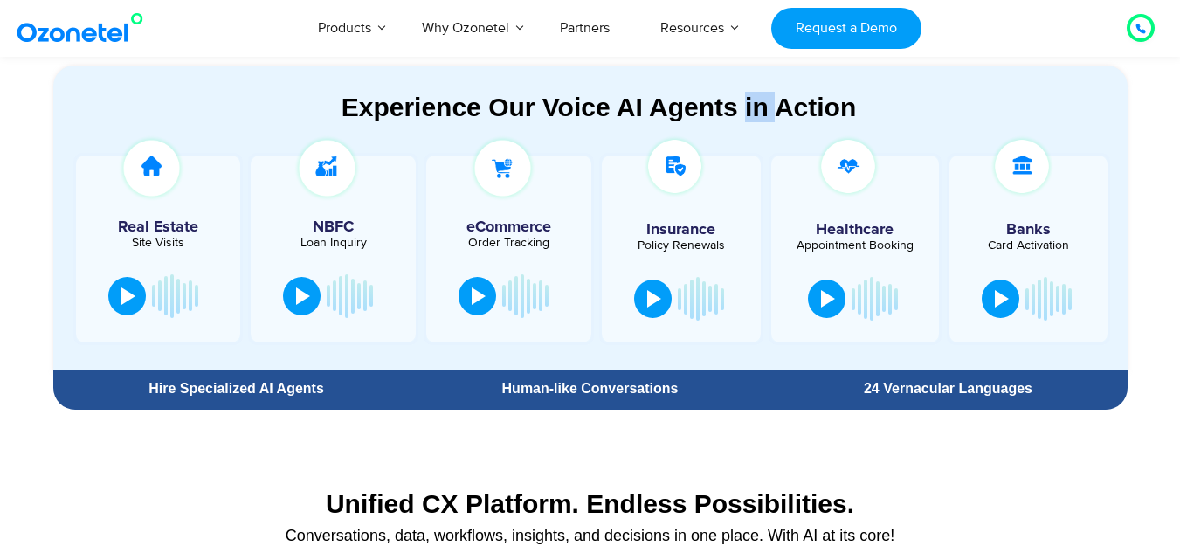
drag, startPoint x: 744, startPoint y: 108, endPoint x: 775, endPoint y: 110, distance: 30.6
click at [775, 110] on div "Experience Our Voice AI Agents in Action" at bounding box center [599, 107] width 1057 height 31
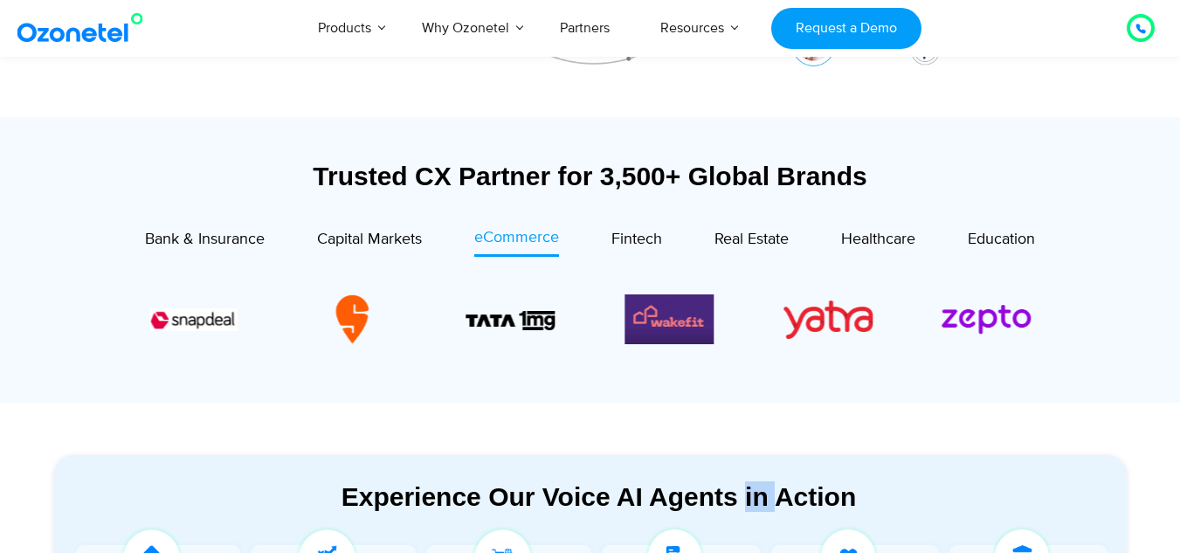
scroll to position [437, 0]
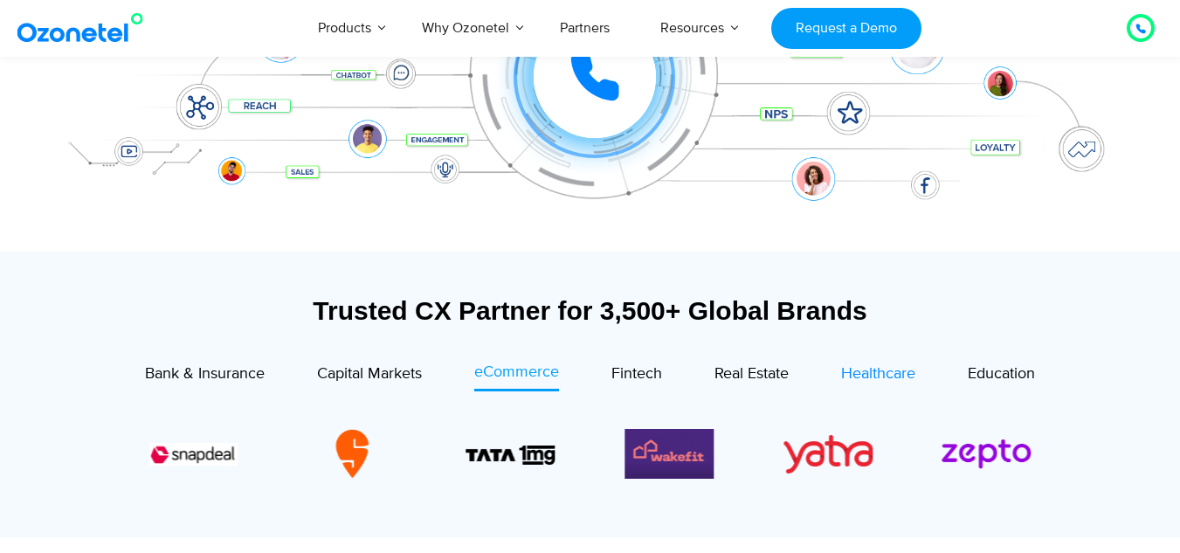
click at [865, 376] on span "Healthcare" at bounding box center [878, 373] width 74 height 19
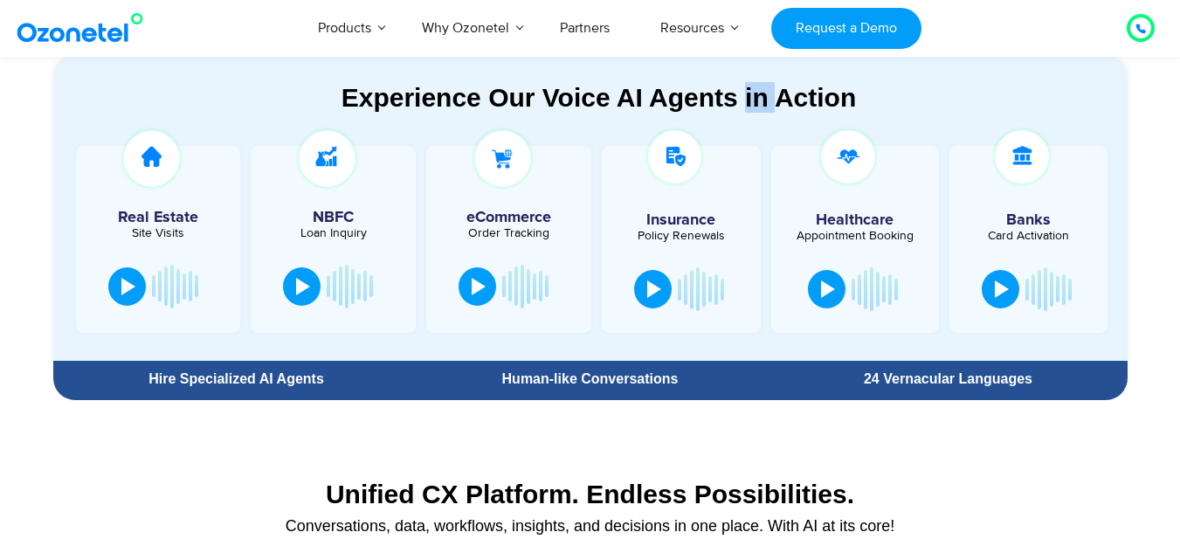
scroll to position [960, 0]
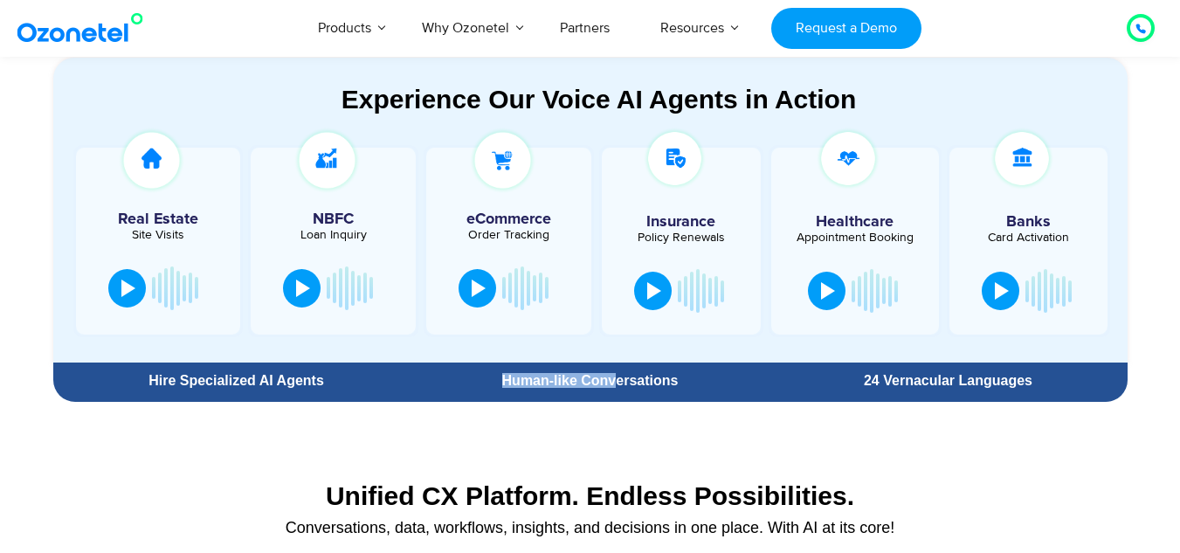
drag, startPoint x: 506, startPoint y: 389, endPoint x: 615, endPoint y: 390, distance: 108.3
click at [615, 390] on div "Human-like Conversations" at bounding box center [589, 380] width 358 height 31
click at [254, 390] on div "Hire Specialized AI Agents" at bounding box center [236, 380] width 349 height 31
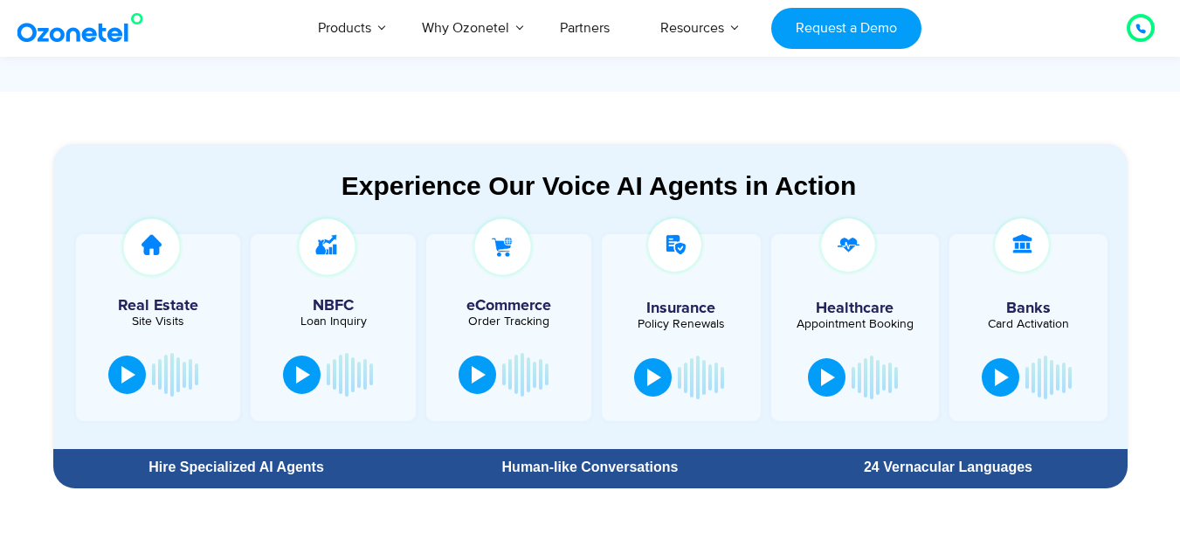
scroll to position [873, 0]
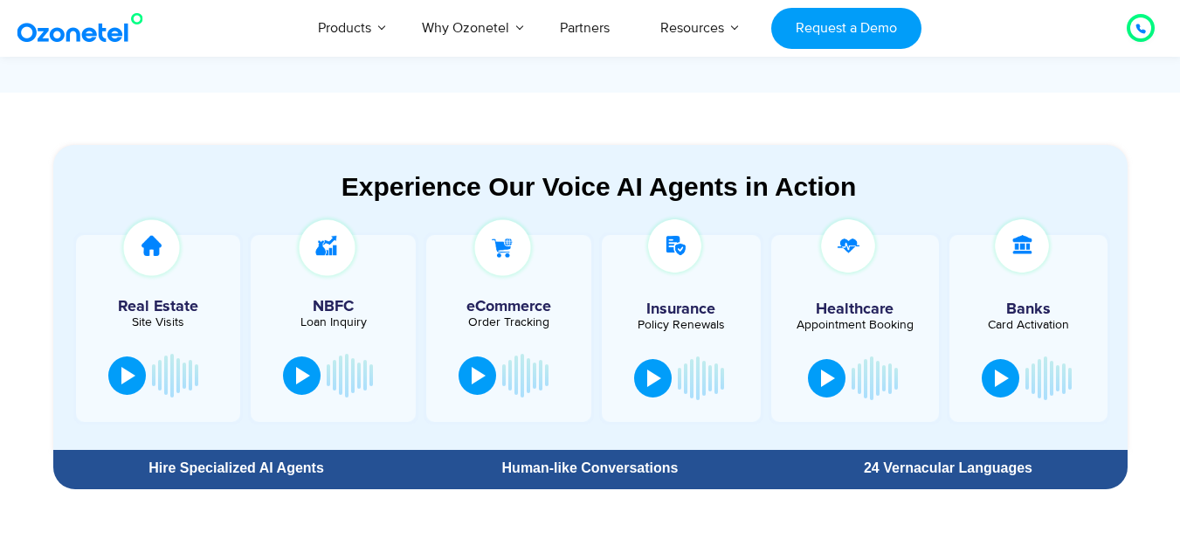
click at [1156, 163] on section "Experience Our Voice AI Agents in Action Real Estate Site Visits NBFC Loan Inqu…" at bounding box center [590, 295] width 1180 height 405
drag, startPoint x: 619, startPoint y: 183, endPoint x: 731, endPoint y: 186, distance: 111.8
click at [731, 186] on div "Experience Our Voice AI Agents in Action" at bounding box center [599, 186] width 1057 height 31
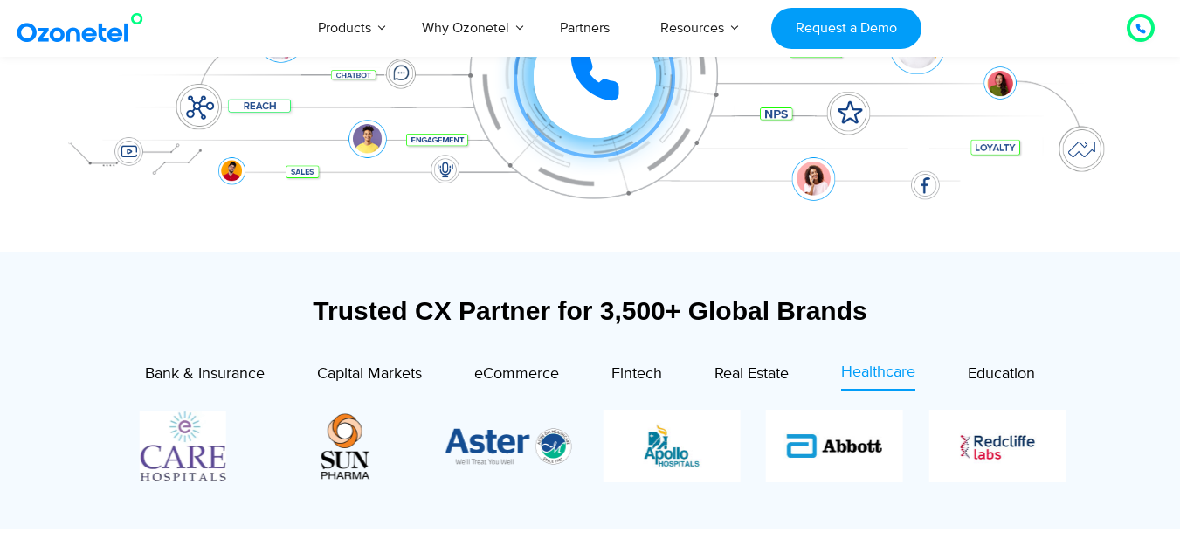
scroll to position [524, 0]
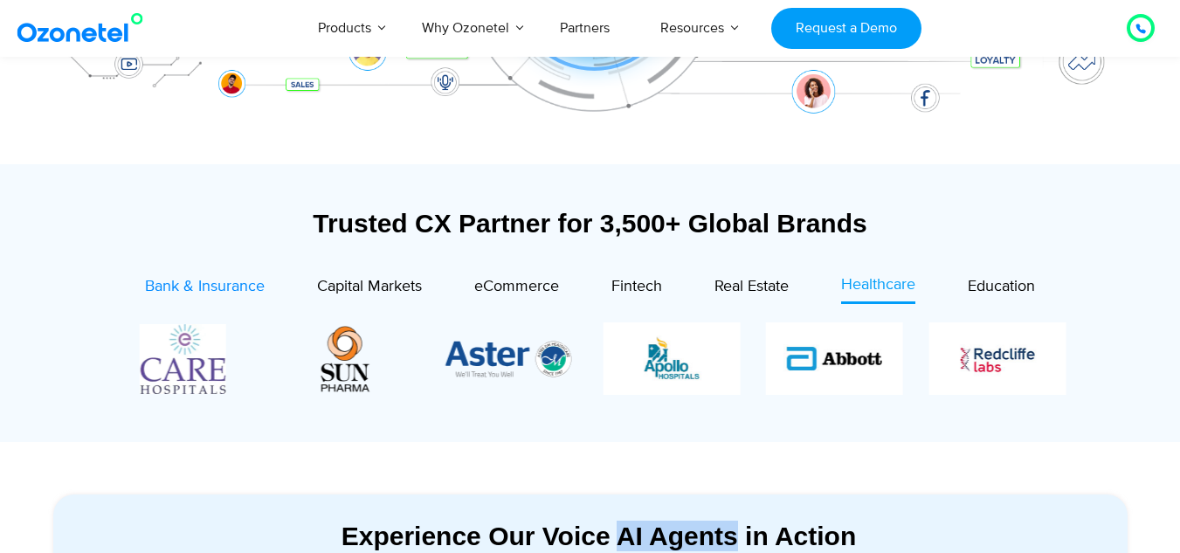
click at [233, 292] on span "Bank & Insurance" at bounding box center [205, 286] width 120 height 19
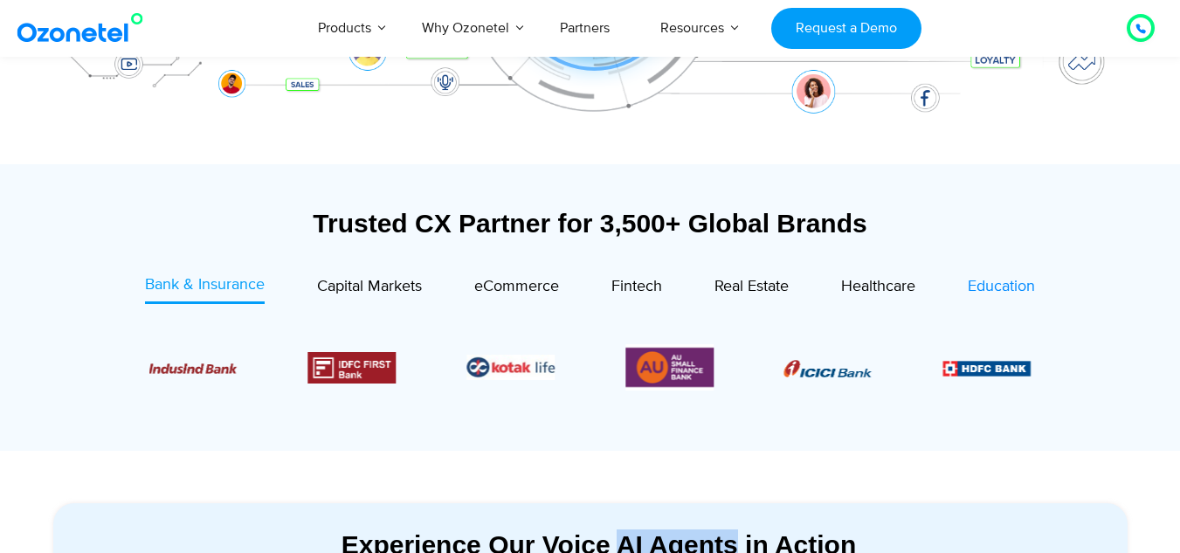
click at [992, 290] on span "Education" at bounding box center [1000, 286] width 67 height 19
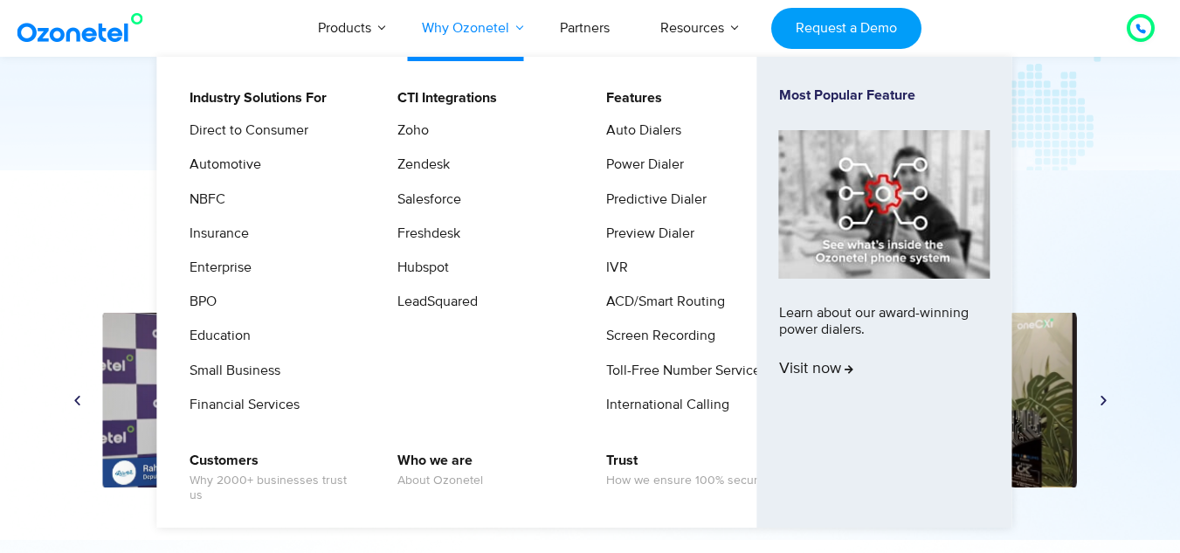
scroll to position [8033, 0]
